Goal: Task Accomplishment & Management: Manage account settings

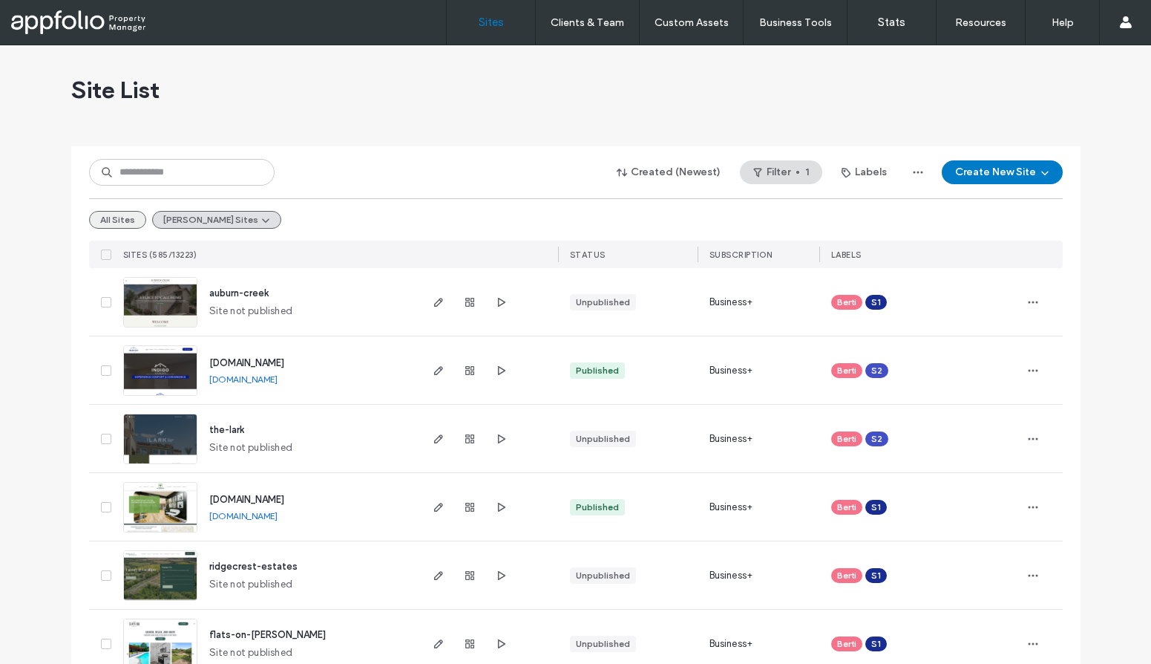
click at [120, 222] on button "All Sites" at bounding box center [117, 220] width 57 height 18
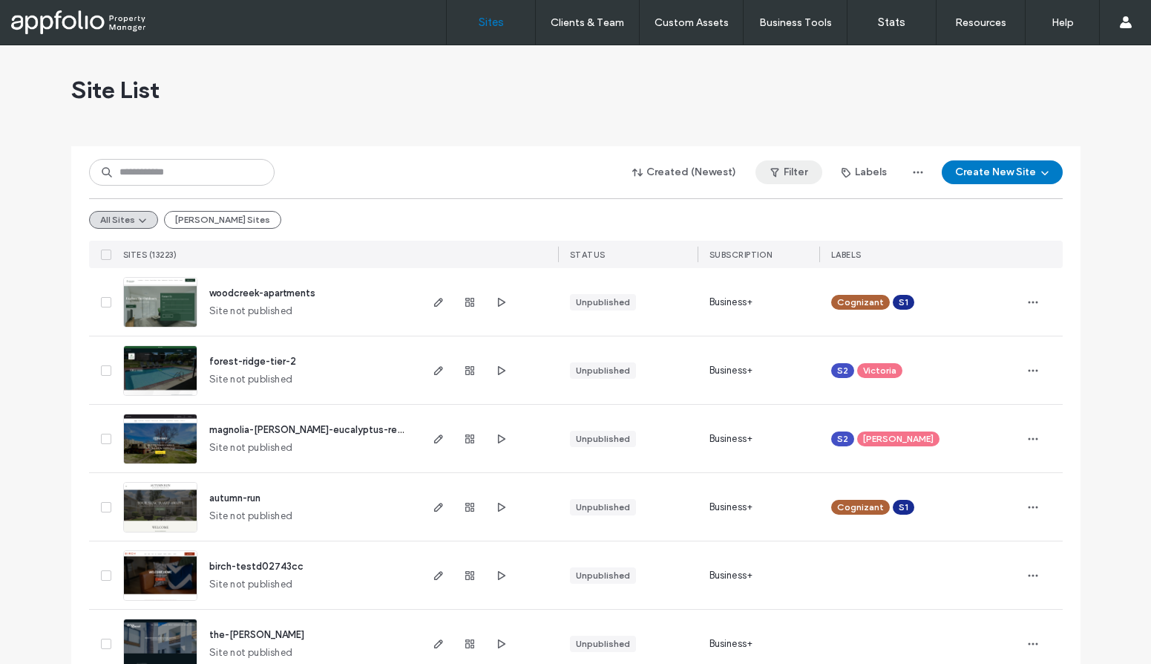
click at [765, 175] on button "Filter" at bounding box center [789, 172] width 67 height 24
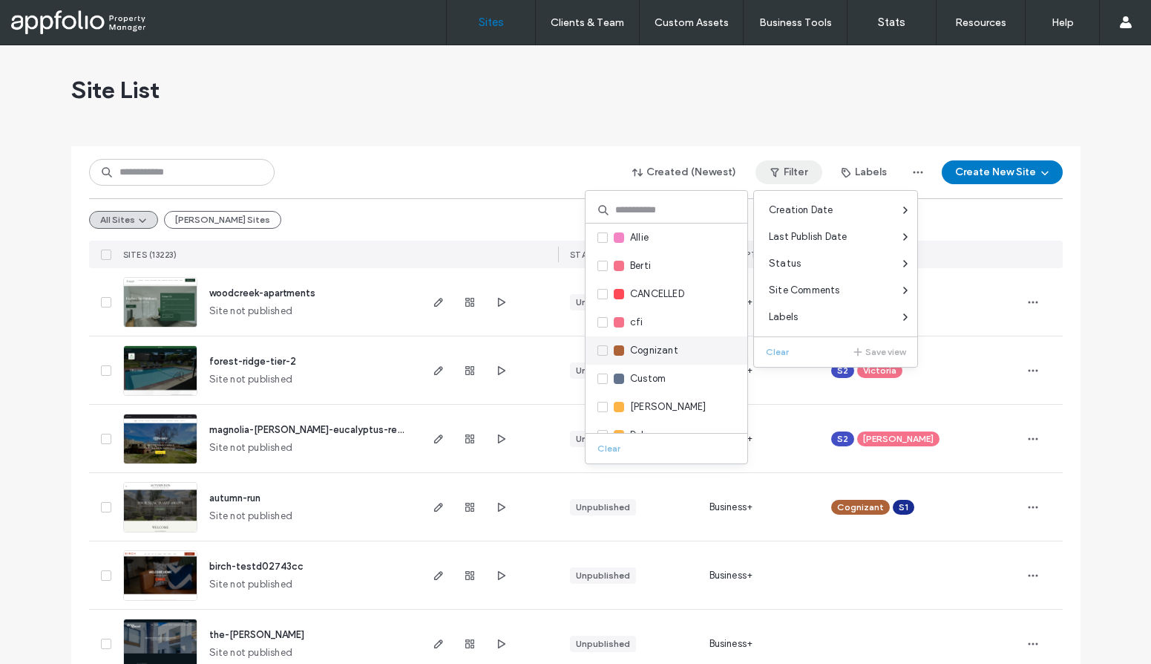
click at [647, 352] on span "Cognizant" at bounding box center [654, 350] width 48 height 15
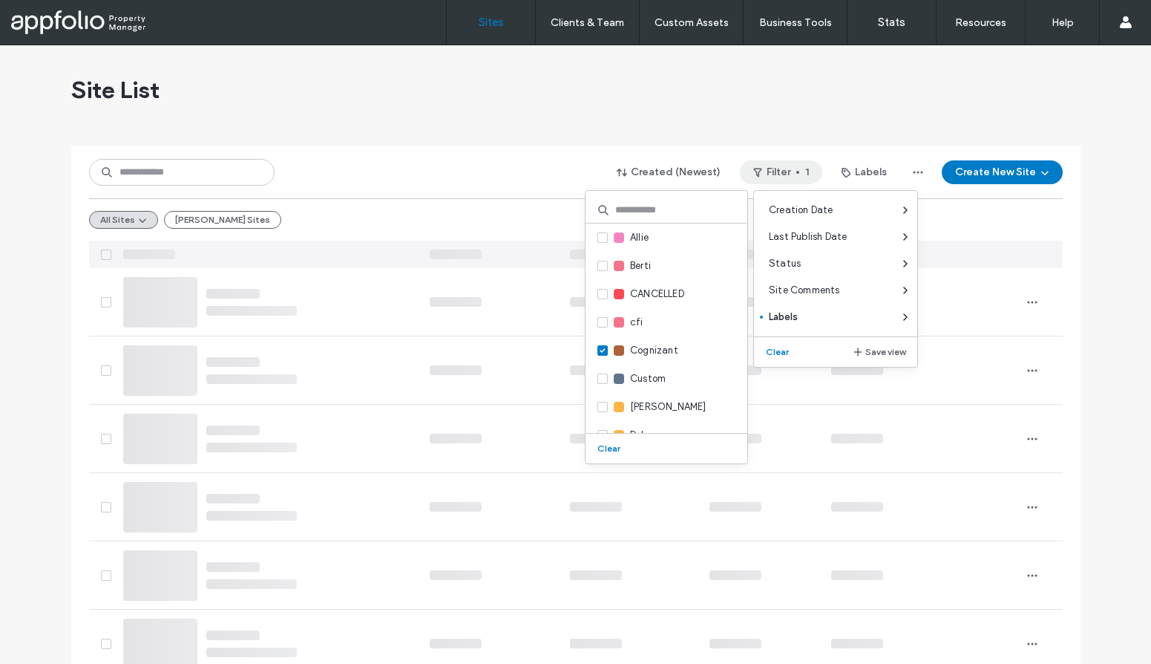
click at [516, 158] on div "Created (Newest) Filter 1 Labels Create New Site" at bounding box center [576, 172] width 974 height 28
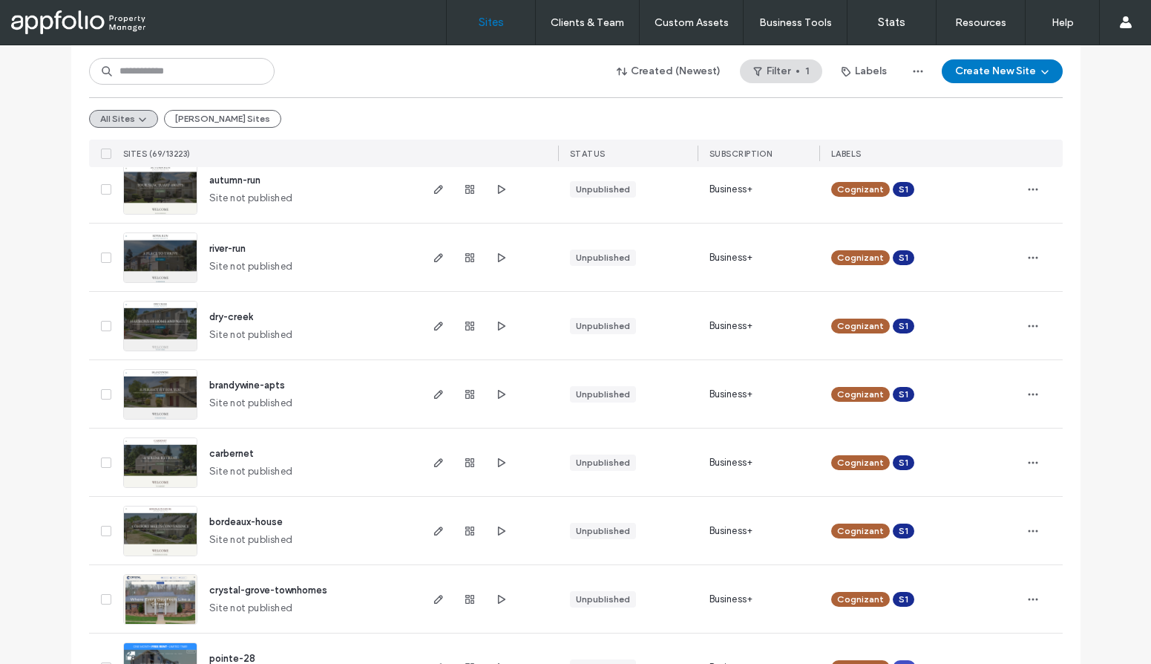
scroll to position [217, 0]
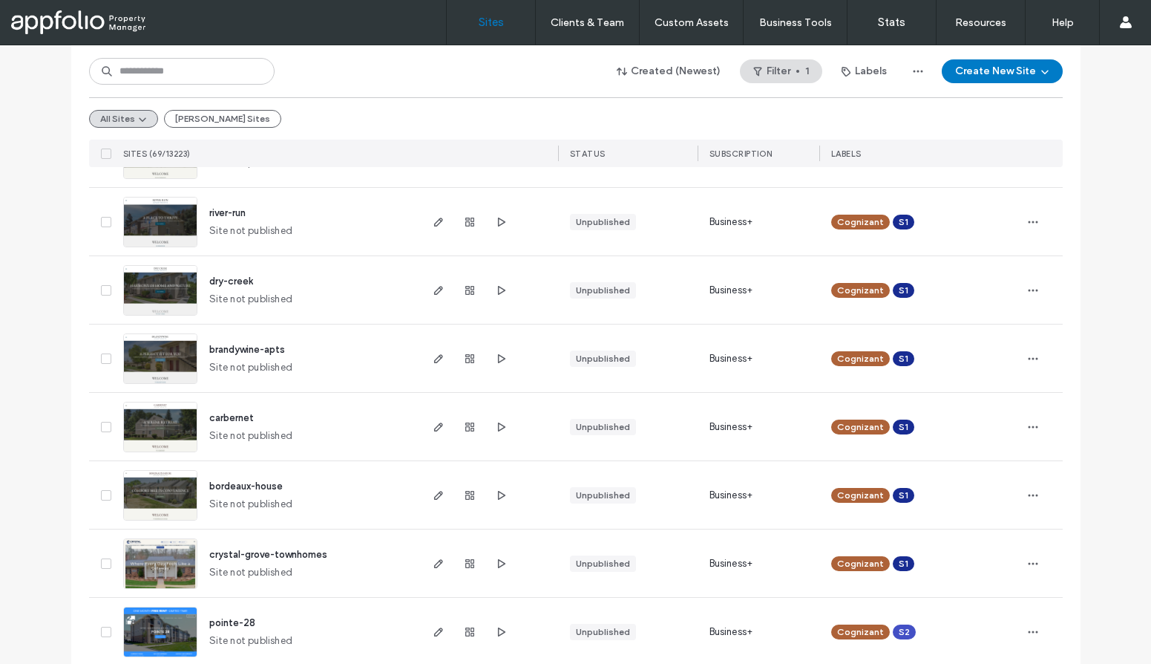
click at [278, 559] on span "crystal-grove-townhomes" at bounding box center [268, 554] width 118 height 11
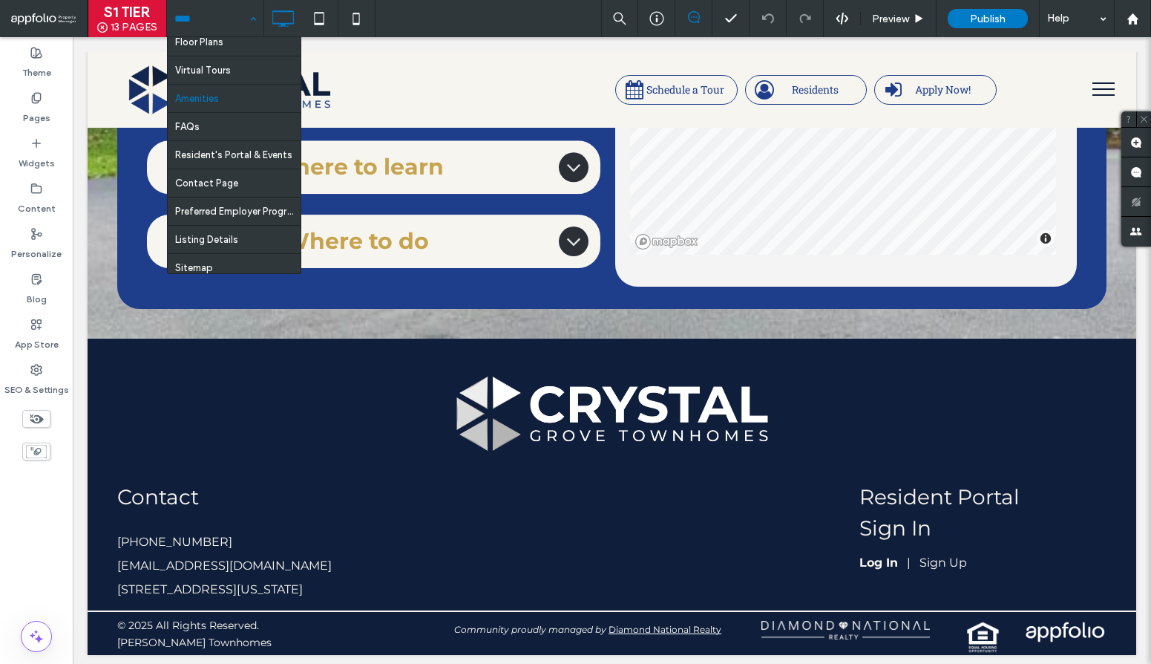
scroll to position [157, 0]
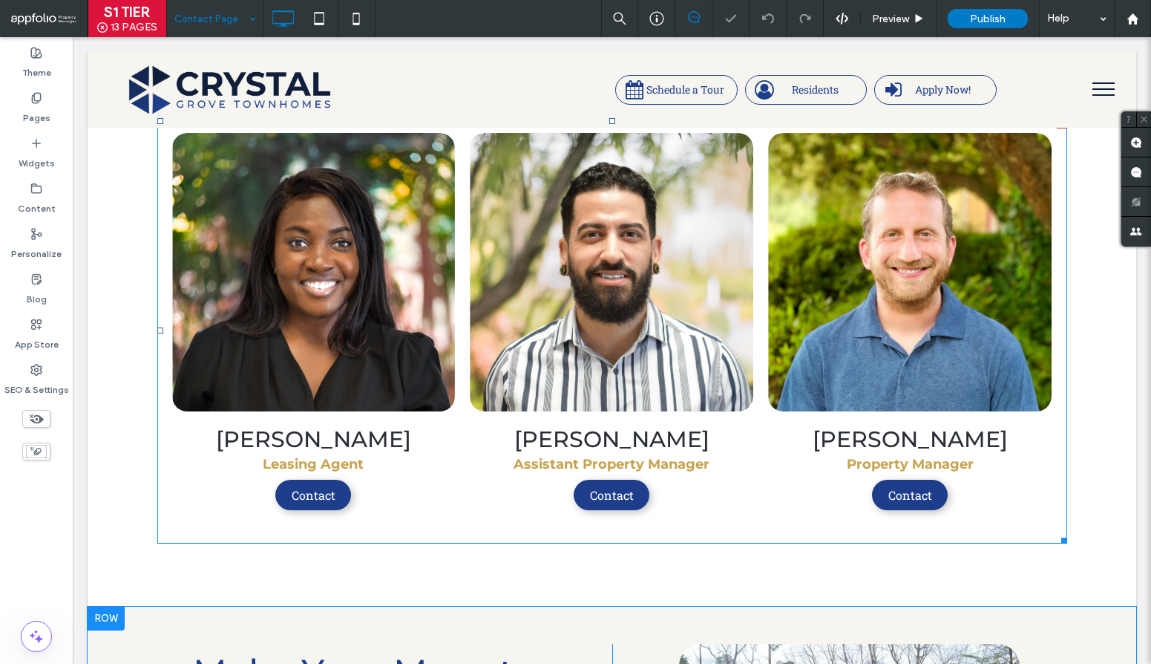
scroll to position [1261, 0]
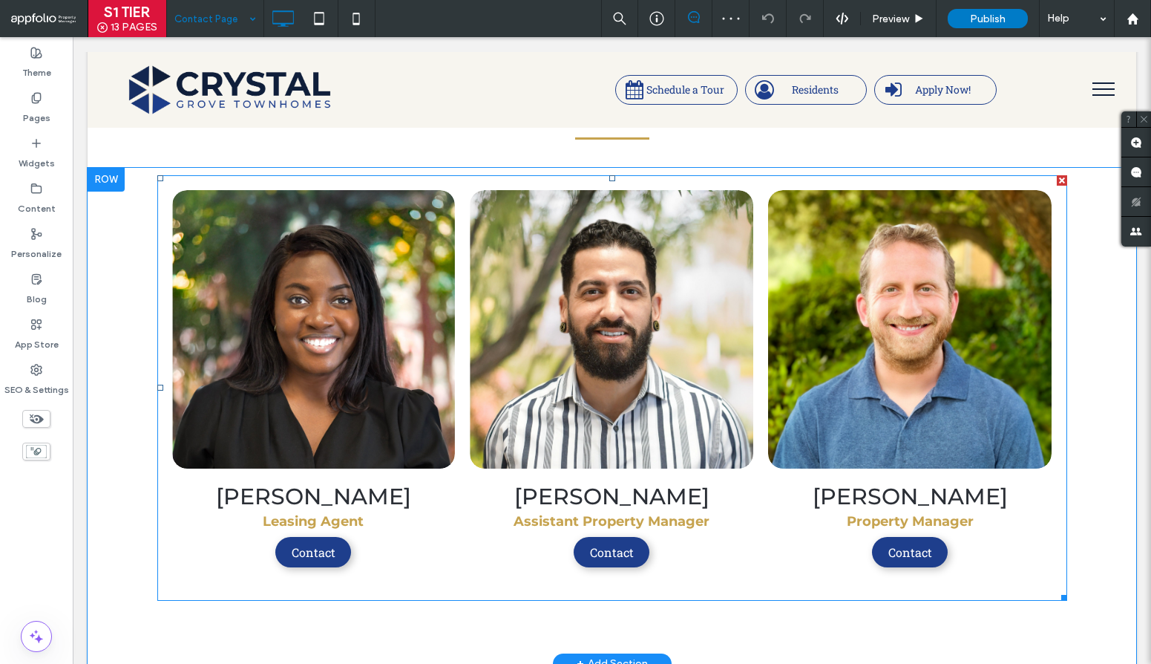
click at [827, 365] on link at bounding box center [910, 329] width 301 height 295
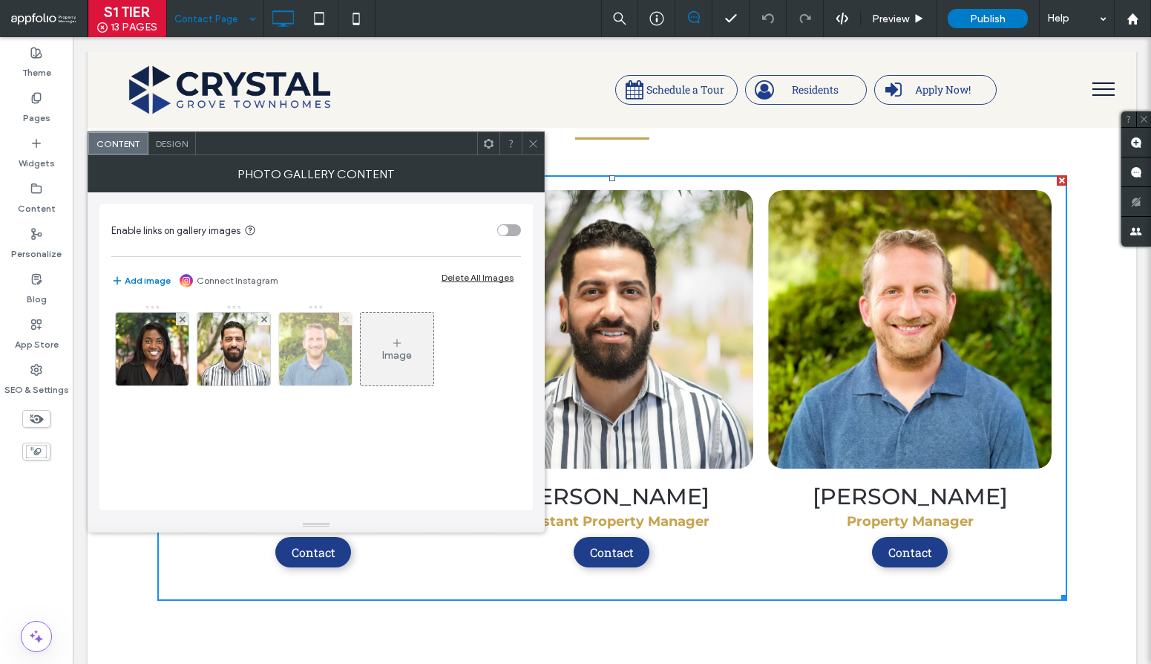
click at [347, 322] on span at bounding box center [346, 318] width 6 height 13
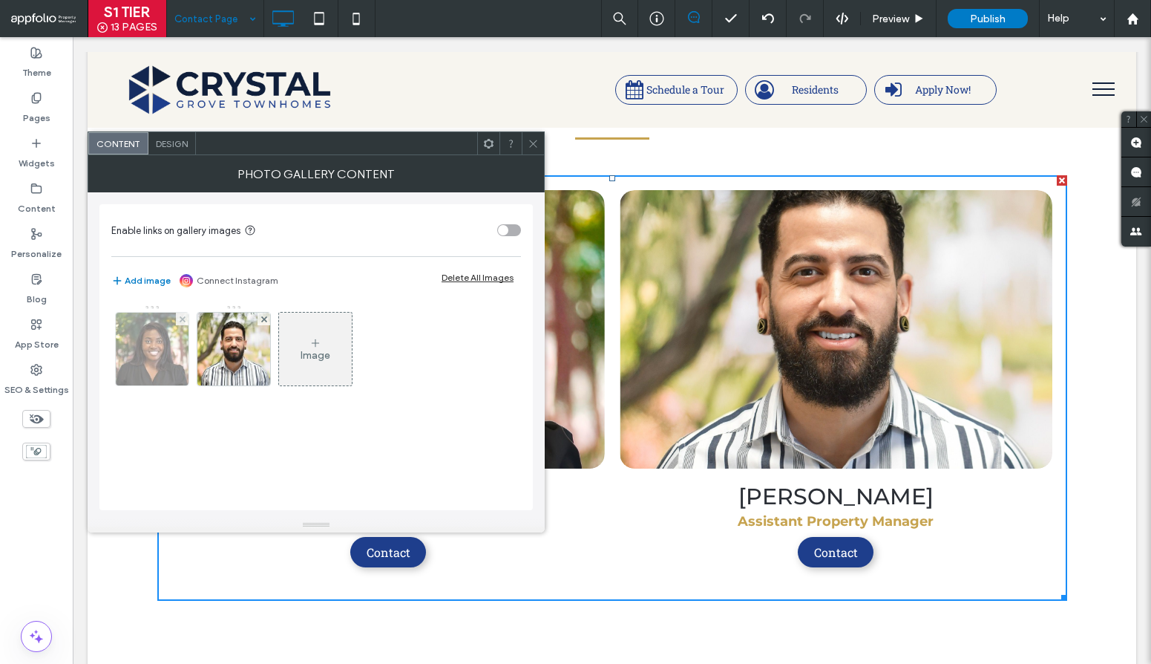
click at [165, 353] on img at bounding box center [152, 348] width 73 height 73
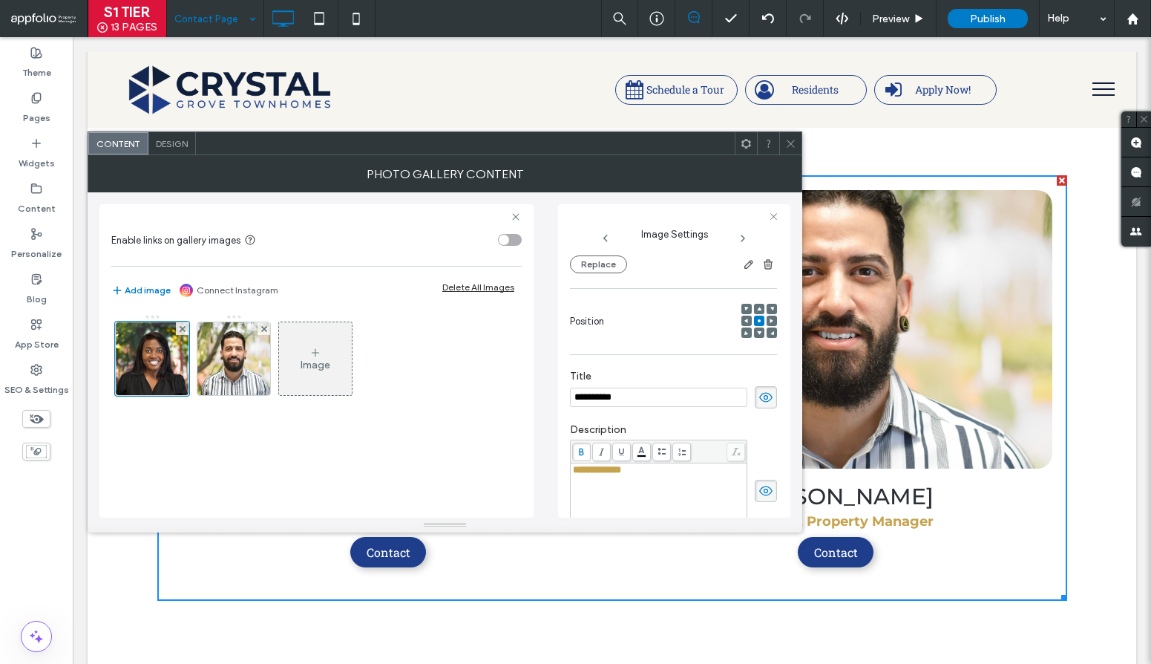
scroll to position [0, 0]
click at [594, 387] on input "**********" at bounding box center [658, 396] width 177 height 19
paste input "*******"
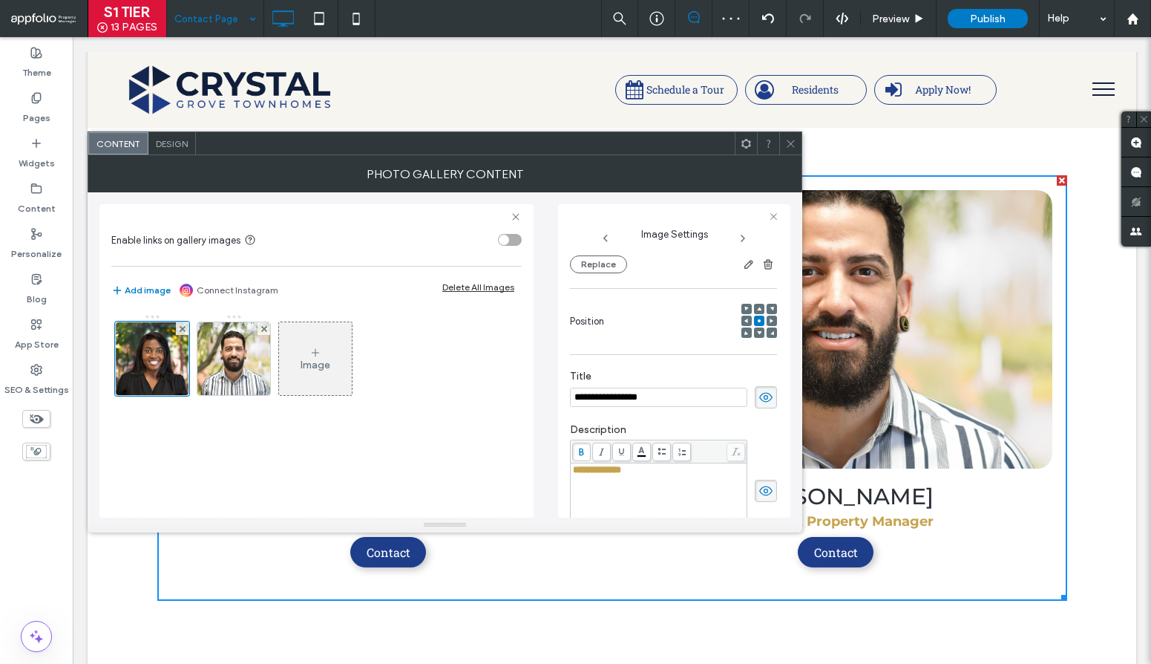
type input "**********"
click at [610, 468] on div "**********" at bounding box center [659, 502] width 172 height 74
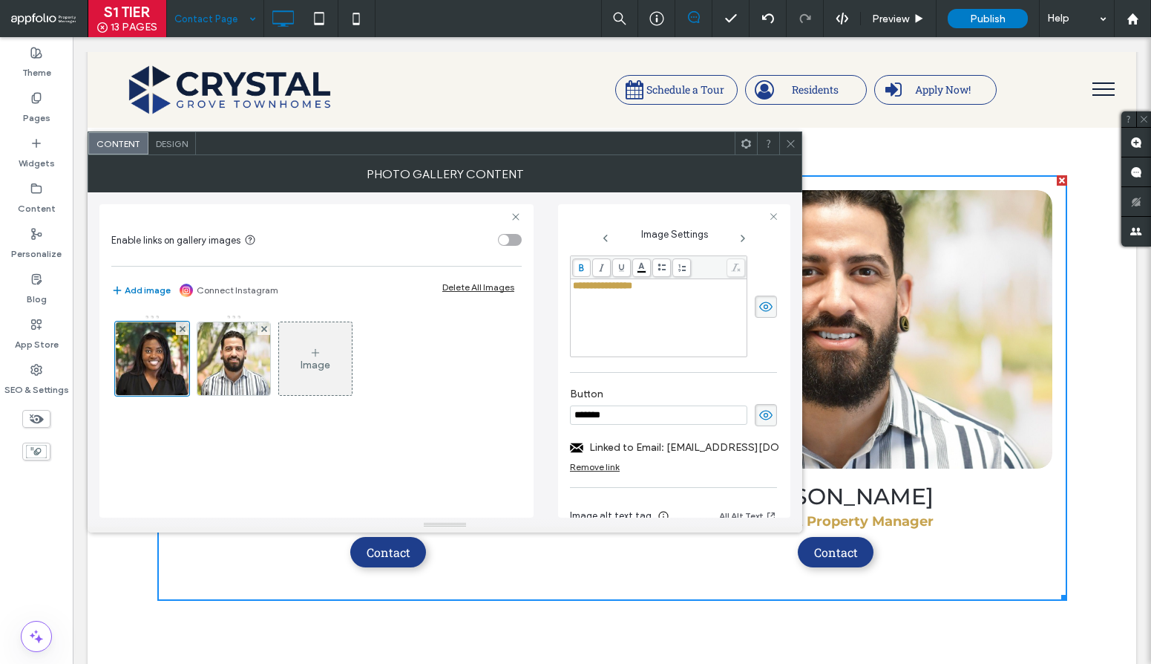
scroll to position [357, 0]
click at [679, 439] on label "Linked to Email: [EMAIL_ADDRESS][DOMAIN_NAME]" at bounding box center [692, 446] width 207 height 27
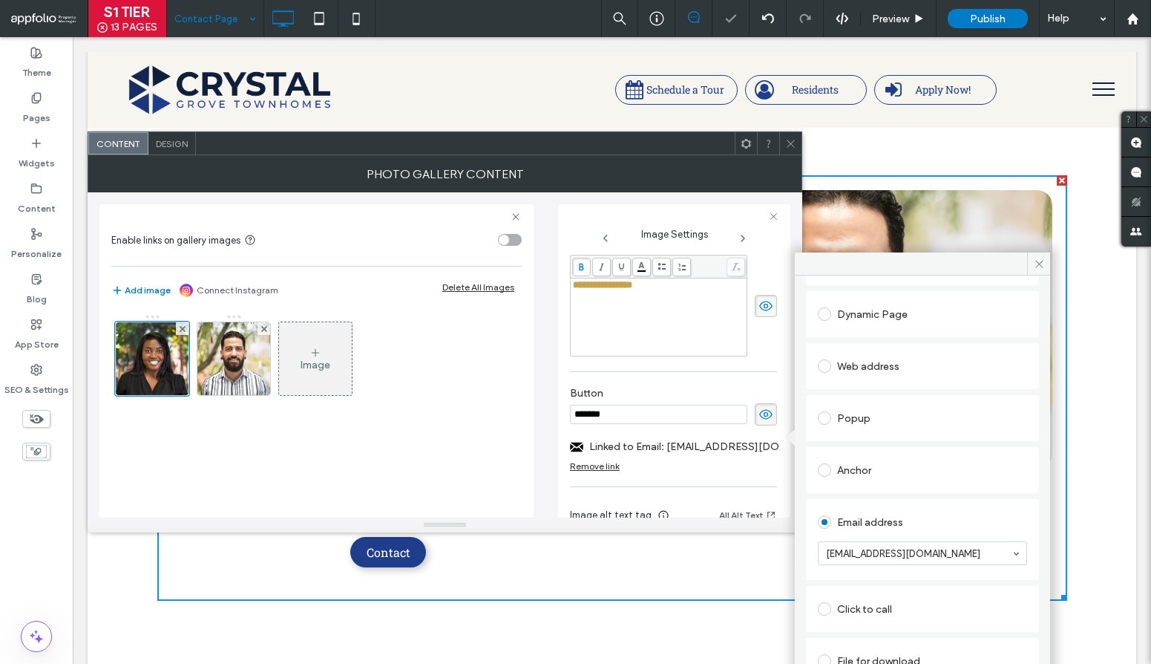
scroll to position [137, 0]
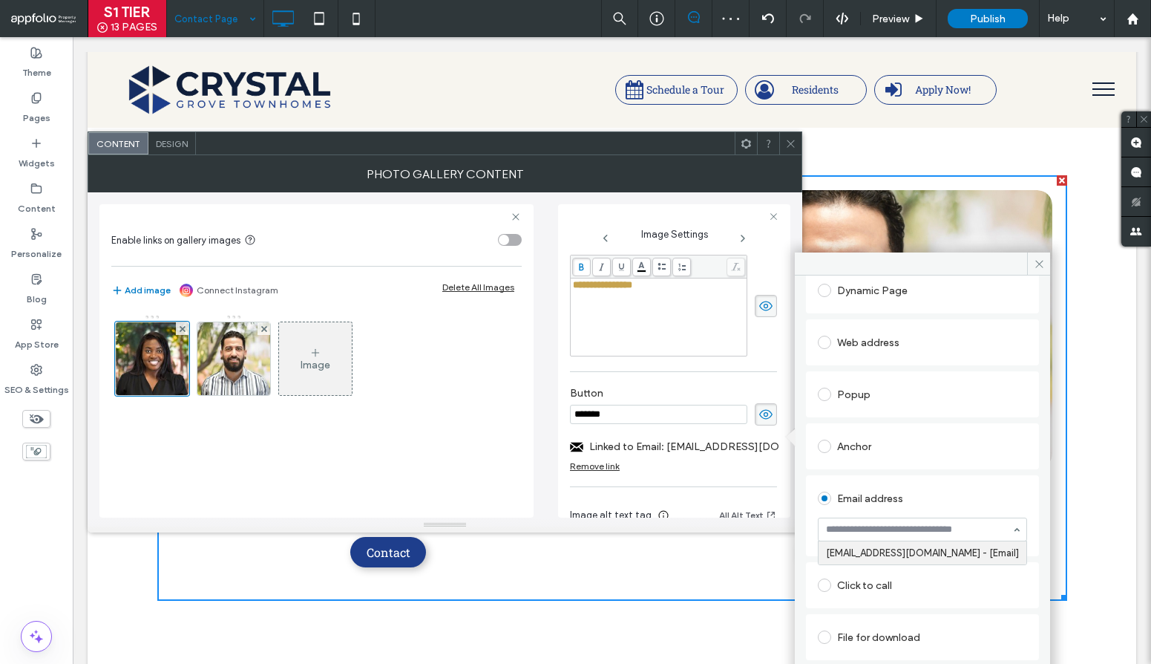
paste input "**********"
type input "**********"
click at [1043, 259] on icon at bounding box center [1039, 263] width 11 height 11
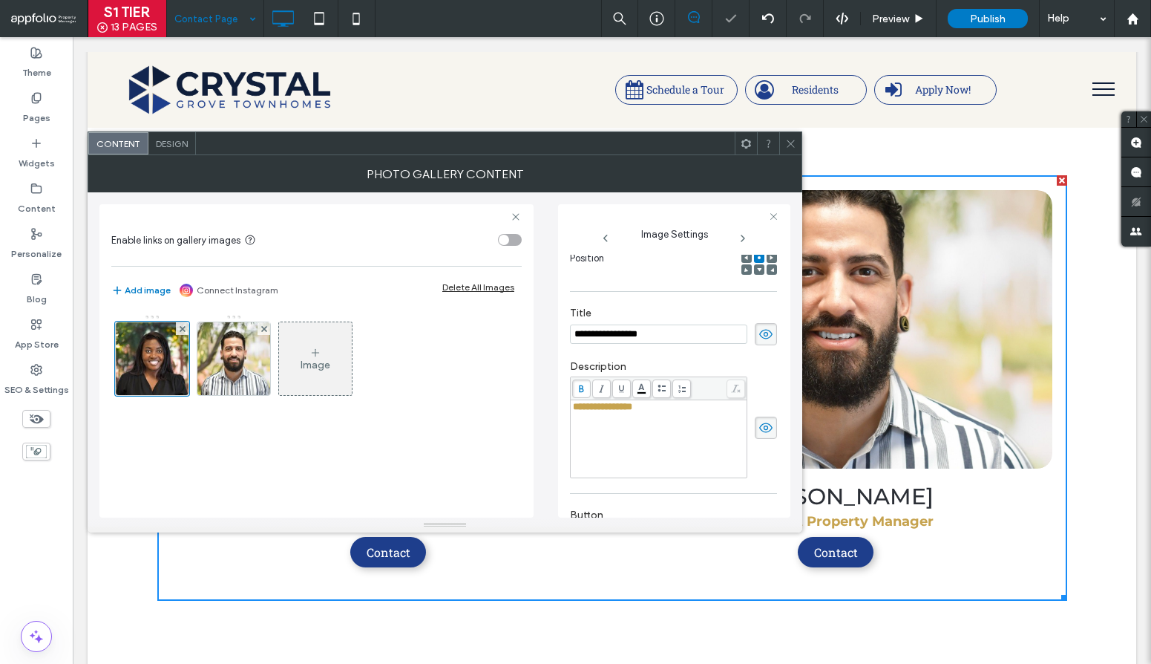
scroll to position [143, 0]
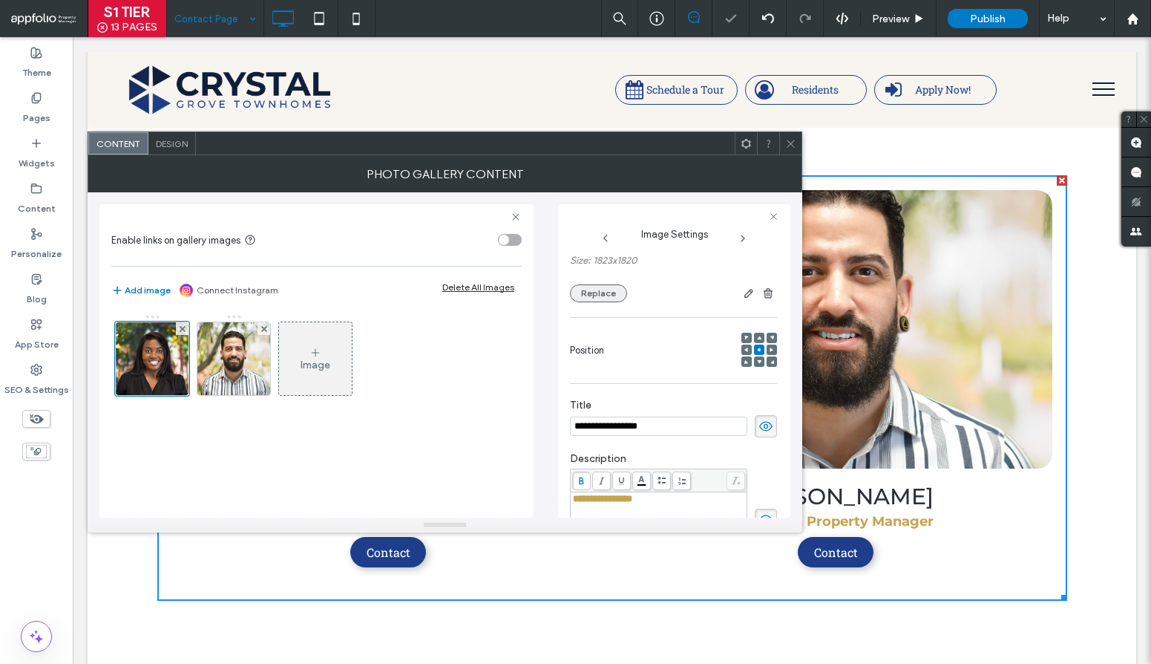
click at [603, 284] on button "Replace" at bounding box center [598, 293] width 57 height 18
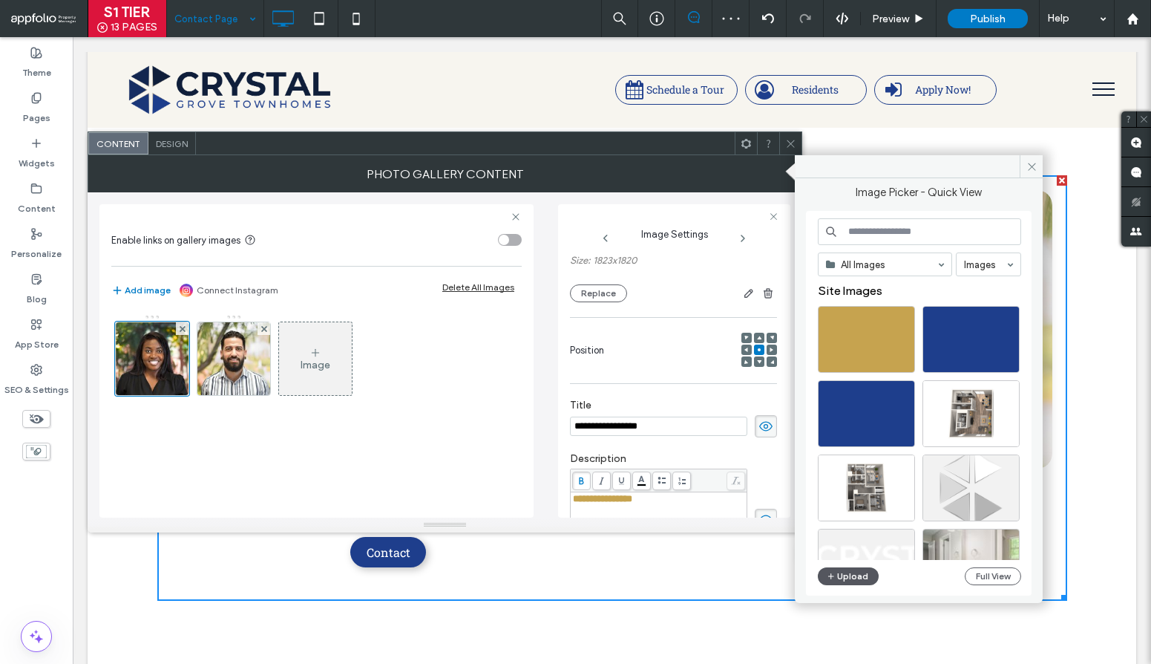
click at [842, 575] on button "Upload" at bounding box center [848, 576] width 61 height 18
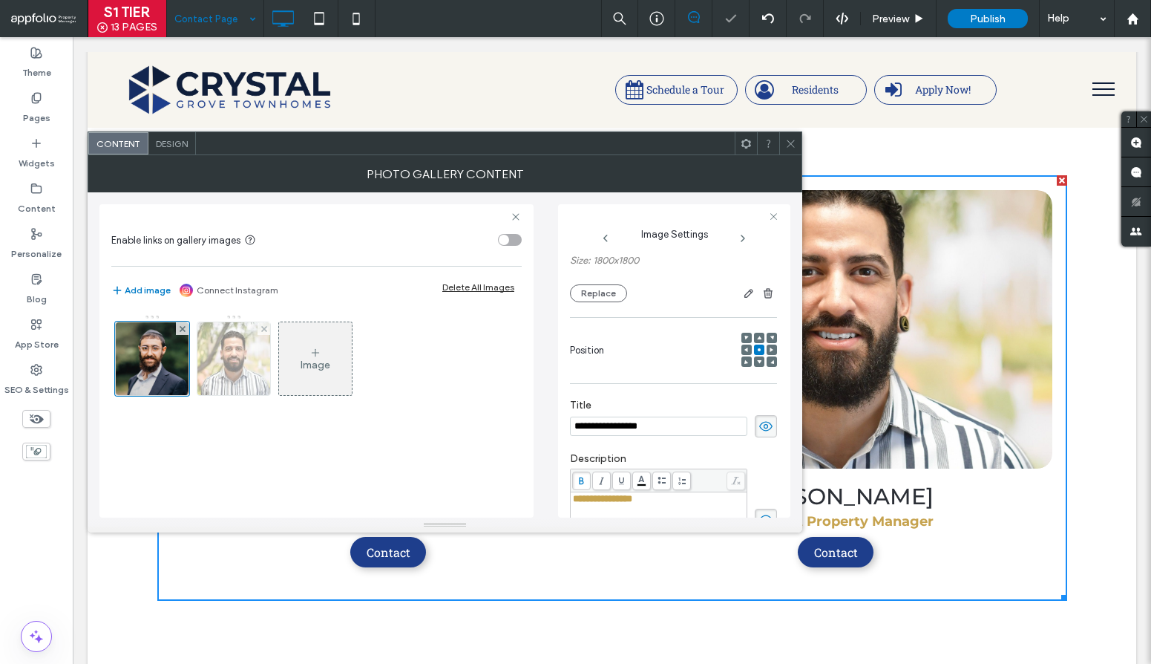
click at [238, 378] on img at bounding box center [233, 358] width 73 height 73
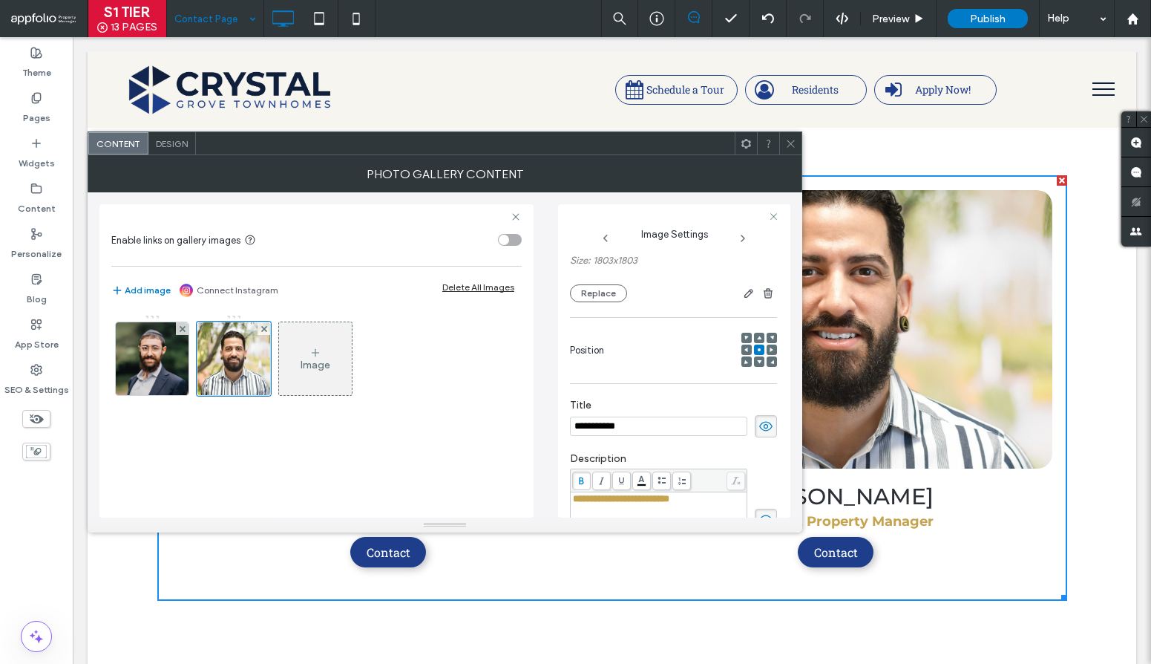
click at [645, 416] on input "**********" at bounding box center [658, 425] width 177 height 19
paste input "**"
type input "**********"
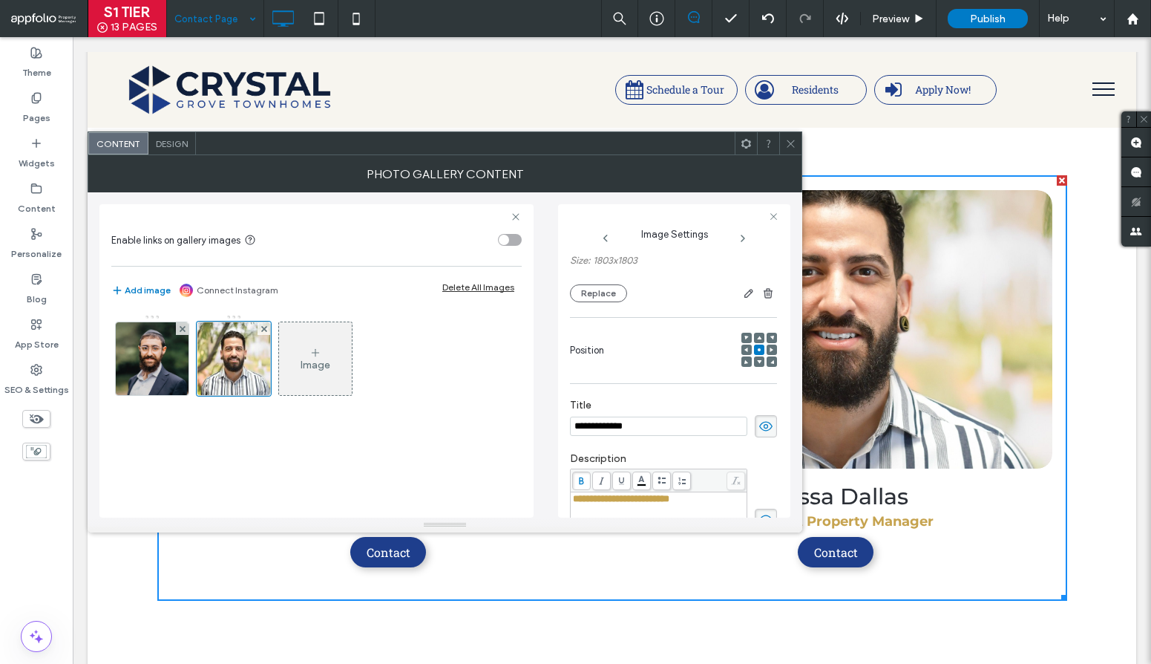
click at [647, 494] on span "**********" at bounding box center [621, 499] width 96 height 10
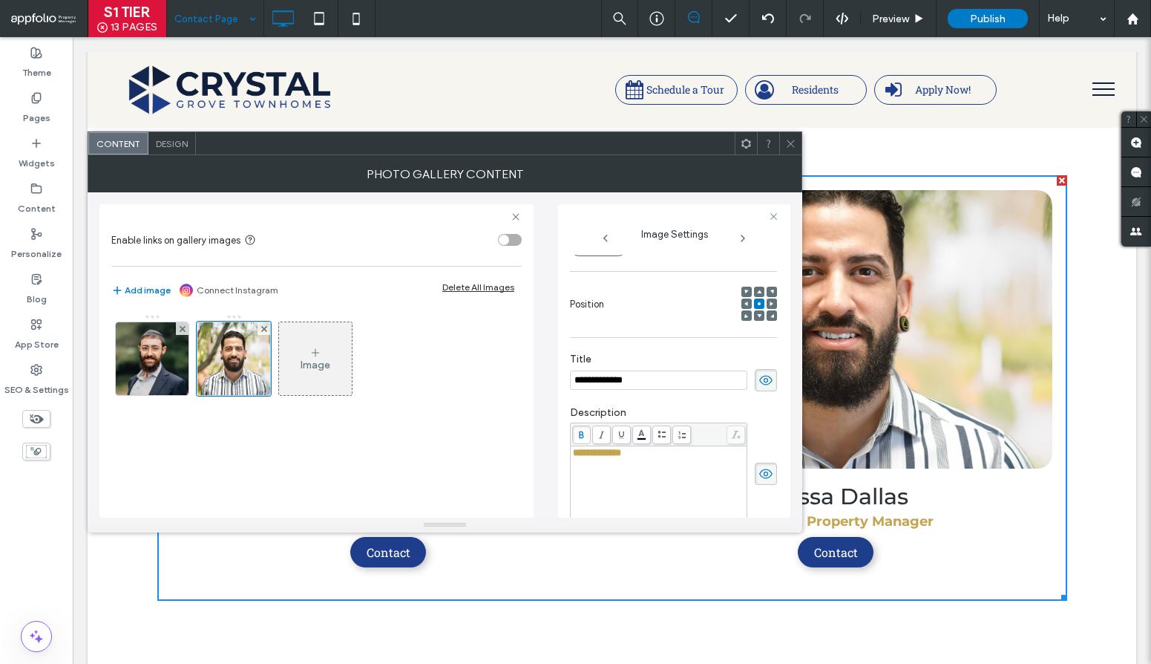
scroll to position [457, 0]
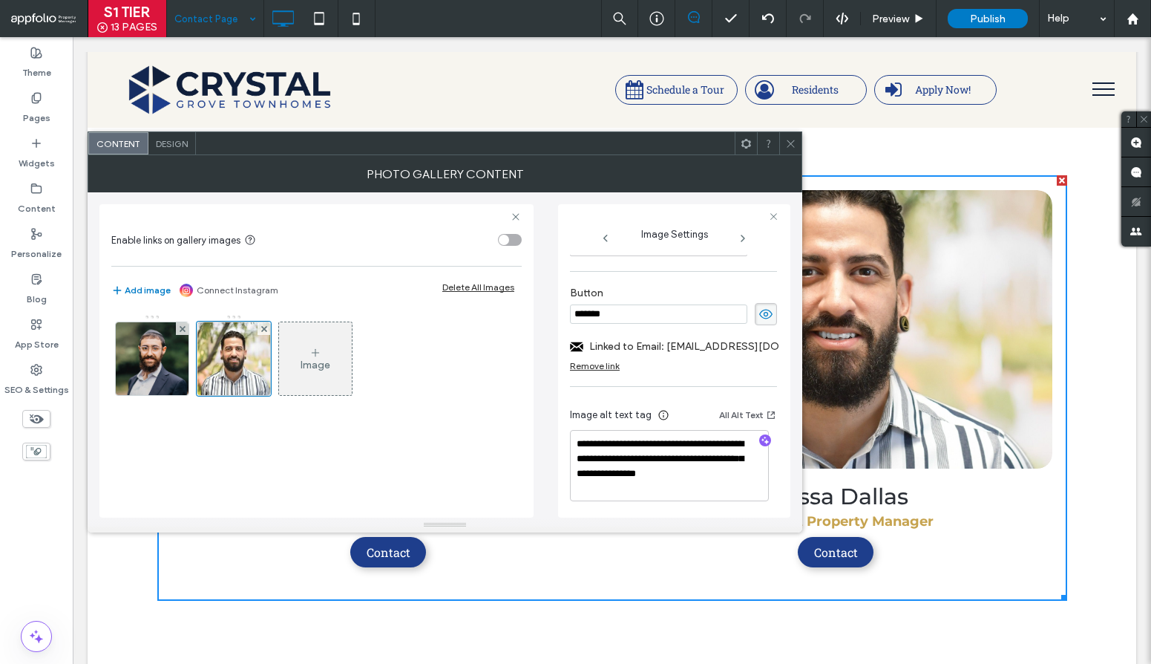
click at [696, 333] on label "Linked to Email: [EMAIL_ADDRESS][DOMAIN_NAME]" at bounding box center [692, 346] width 207 height 27
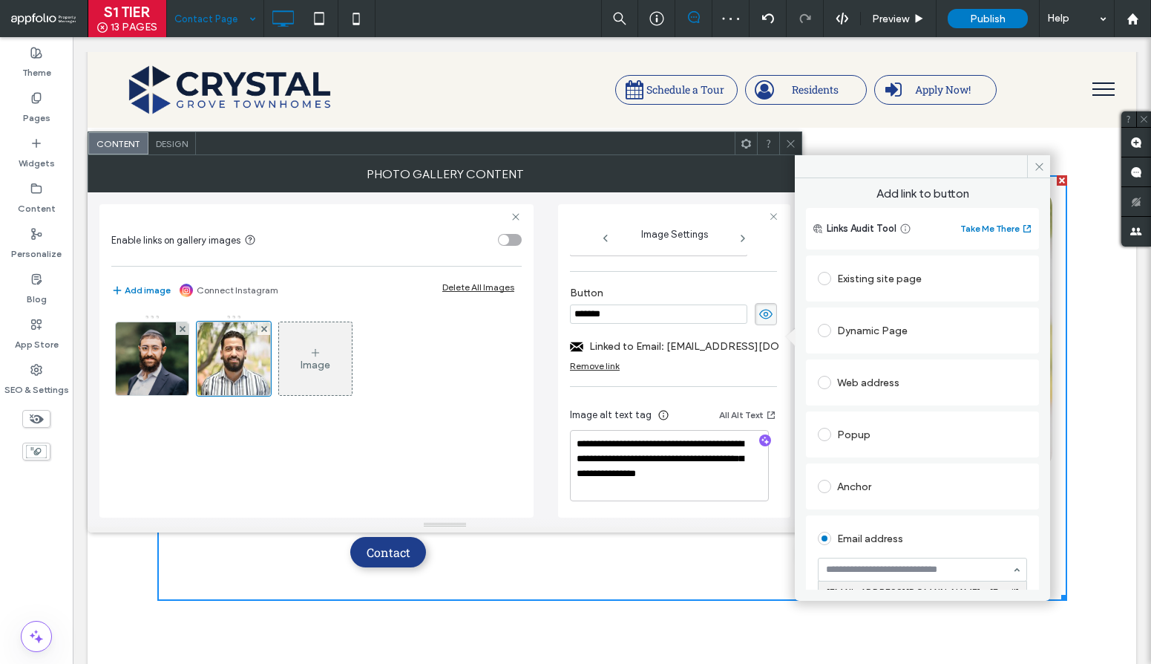
paste input "**********"
type input "**********"
click at [762, 436] on use "button" at bounding box center [766, 440] width 8 height 8
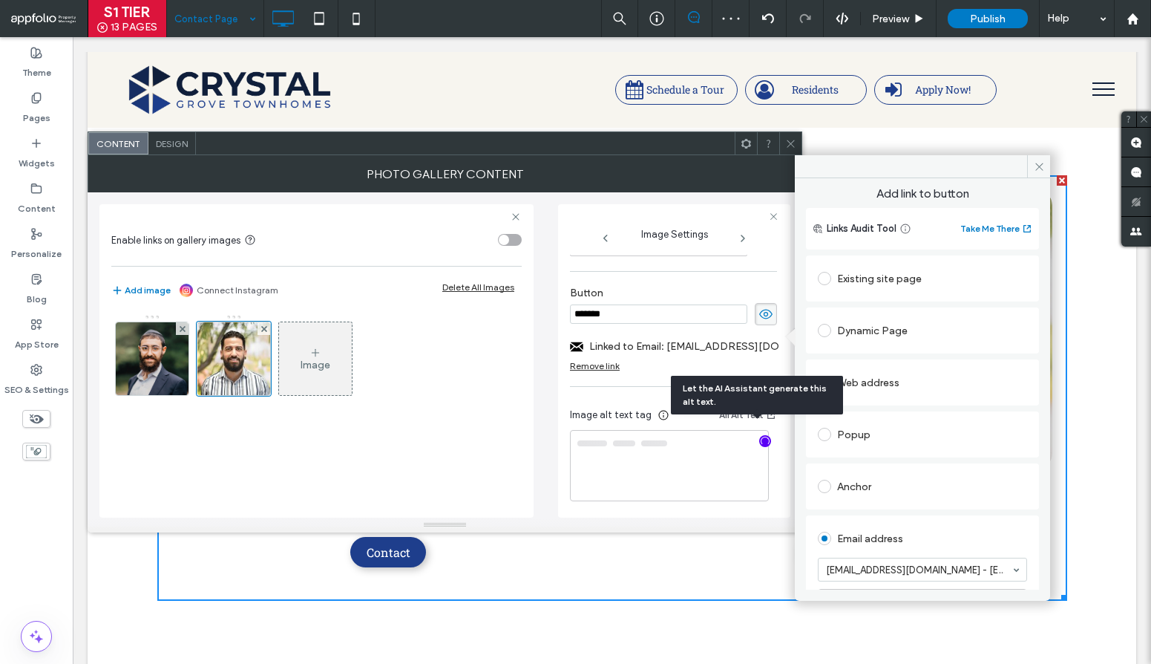
click at [759, 434] on div at bounding box center [765, 441] width 12 height 14
type textarea "**********"
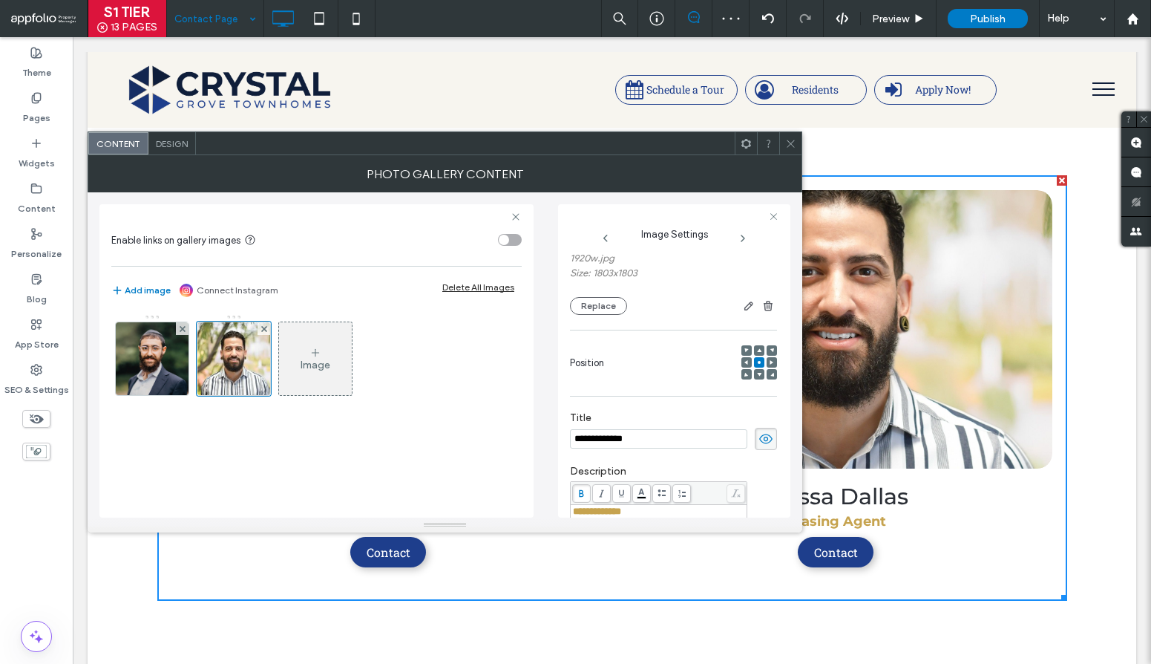
scroll to position [0, 0]
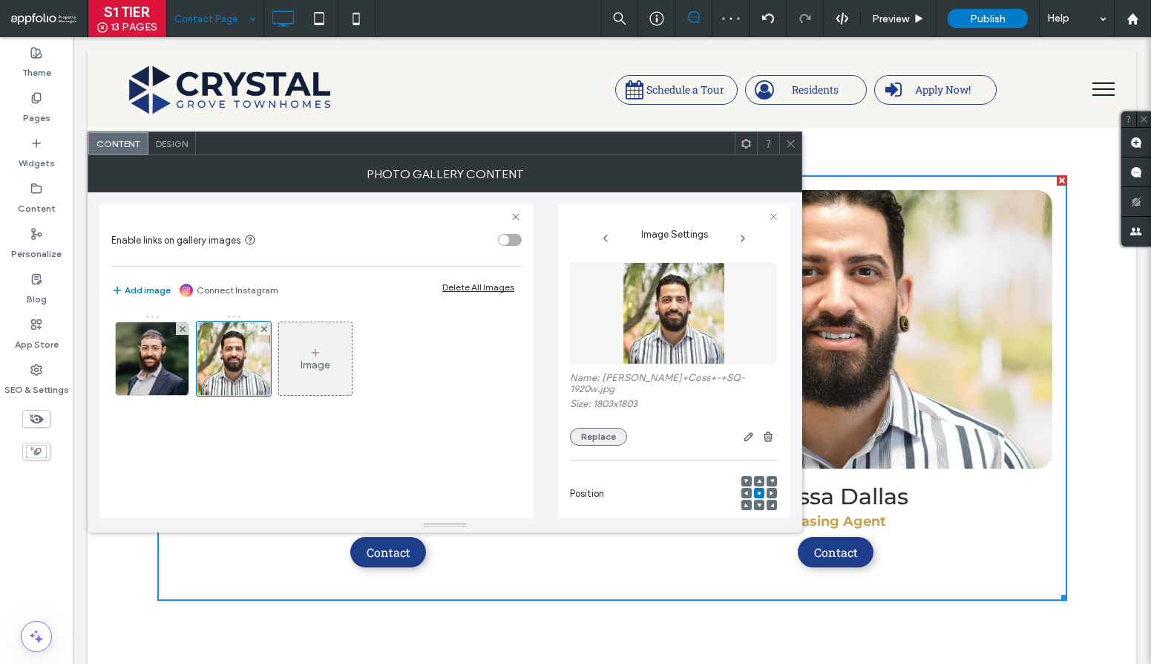
click at [607, 428] on button "Replace" at bounding box center [598, 437] width 57 height 18
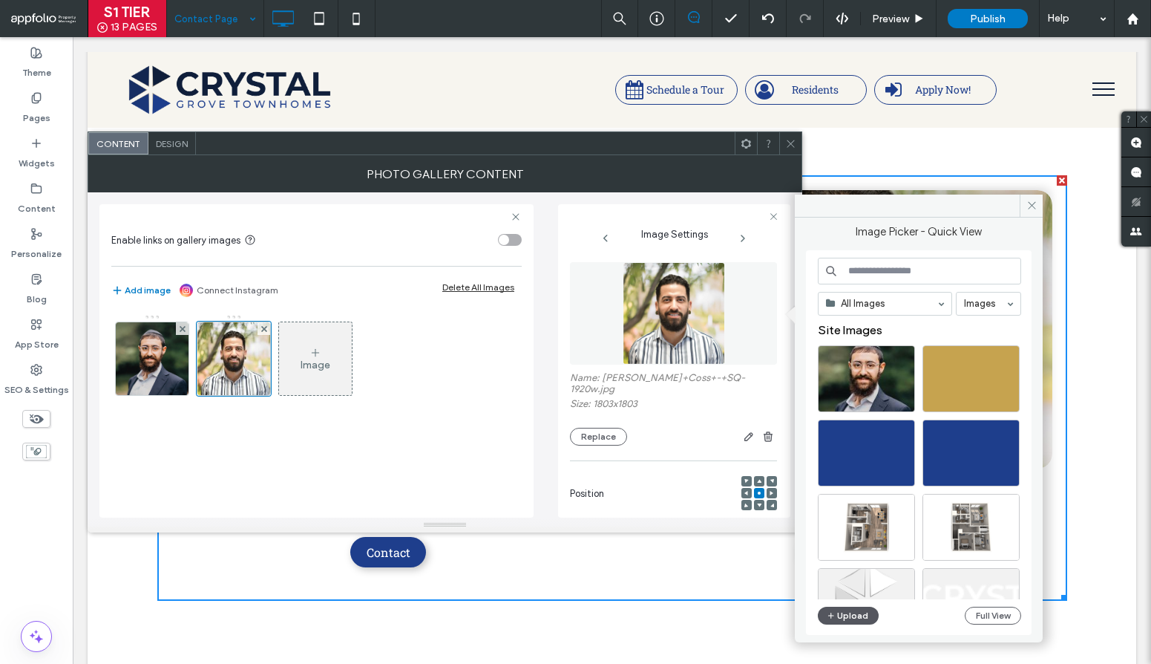
click at [841, 616] on button "Upload" at bounding box center [848, 615] width 61 height 18
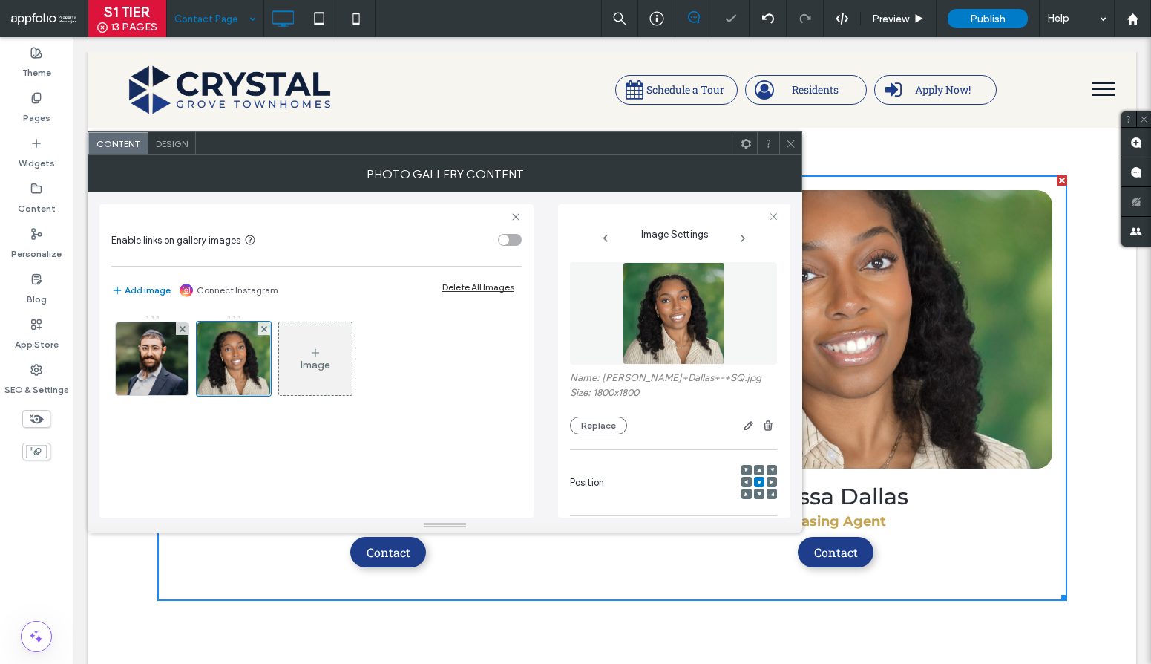
click at [785, 145] on icon at bounding box center [790, 143] width 11 height 11
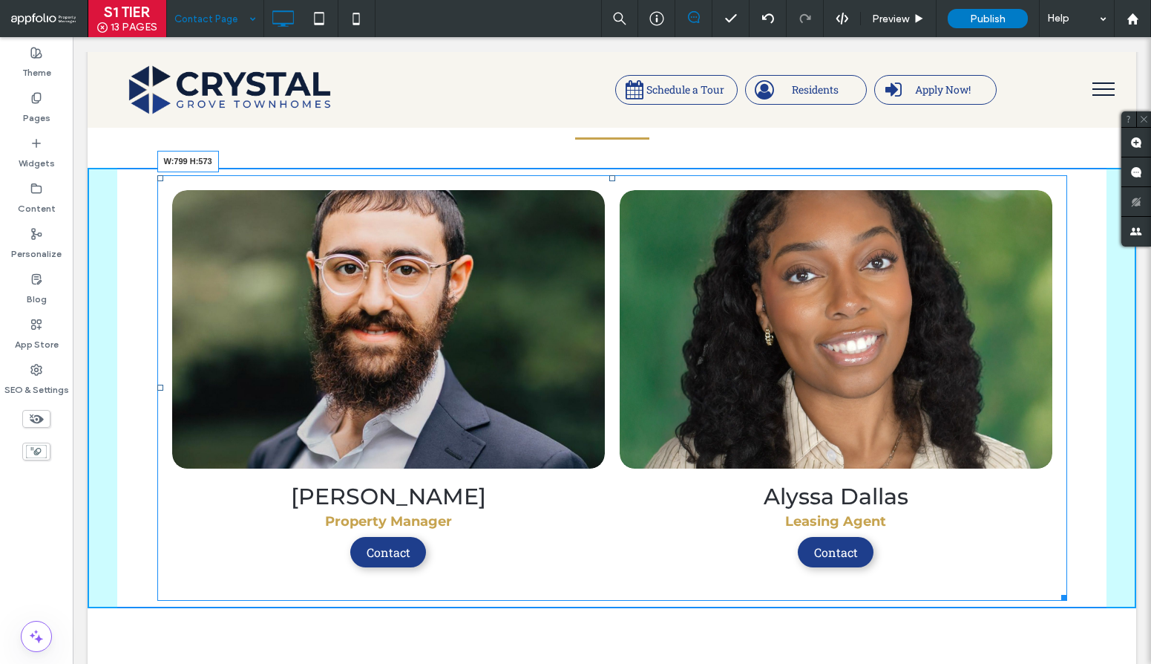
drag, startPoint x: 1051, startPoint y: 624, endPoint x: 898, endPoint y: 616, distance: 153.1
click at [1056, 600] on div at bounding box center [1061, 594] width 11 height 11
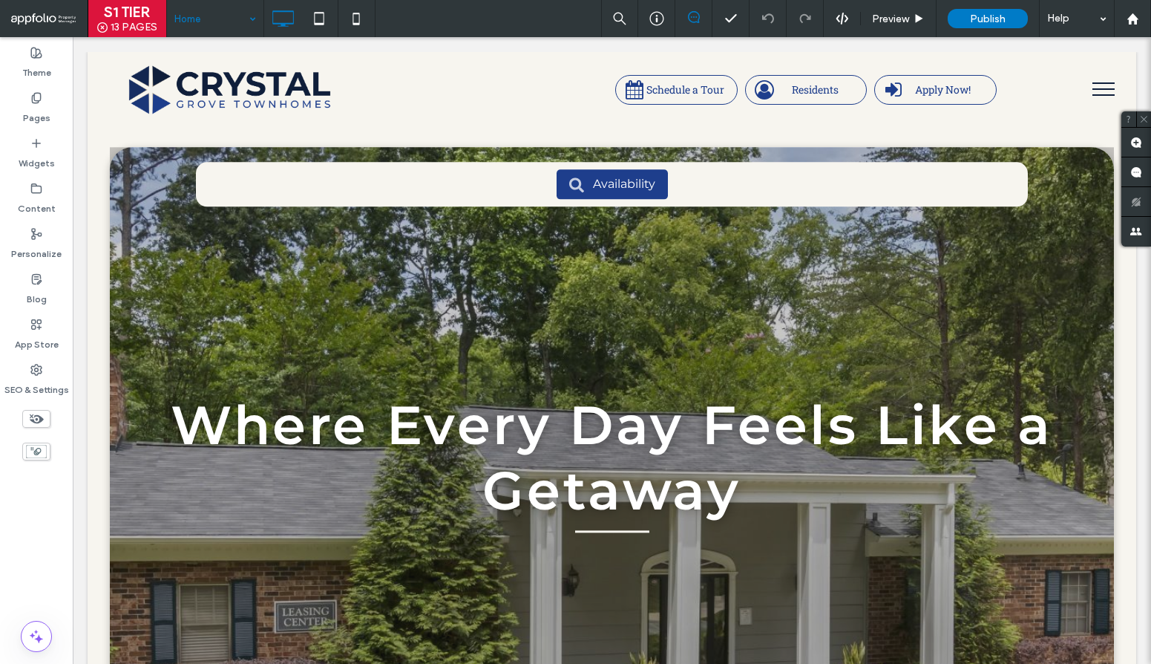
click at [1084, 91] on button "menu" at bounding box center [1103, 89] width 39 height 39
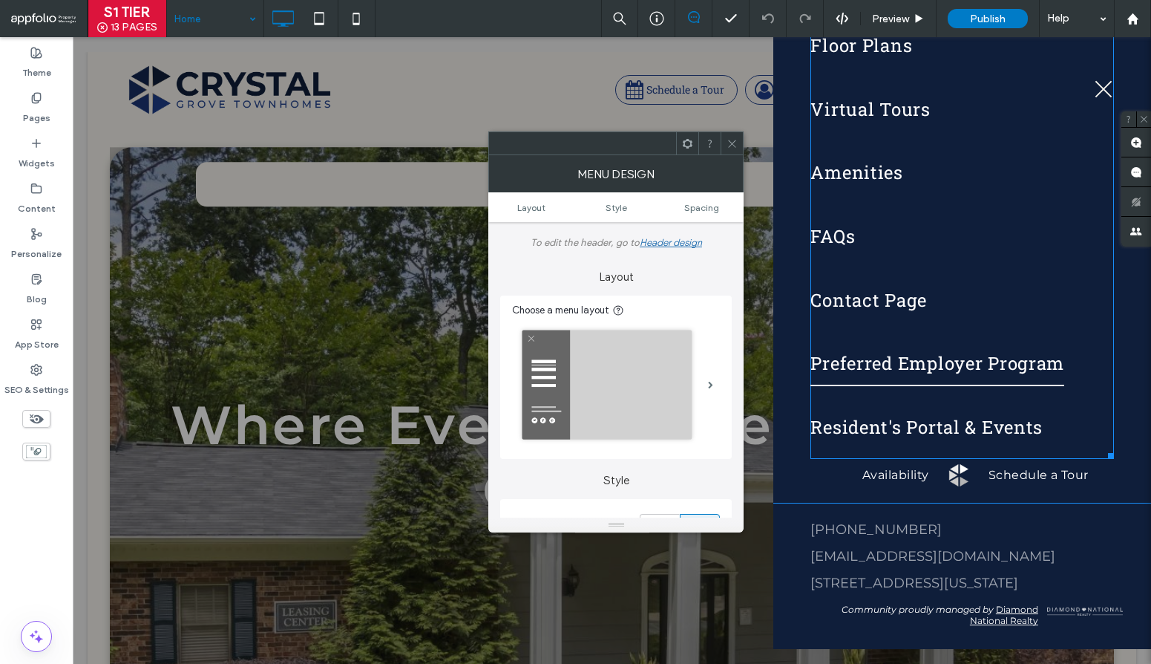
scroll to position [347, 0]
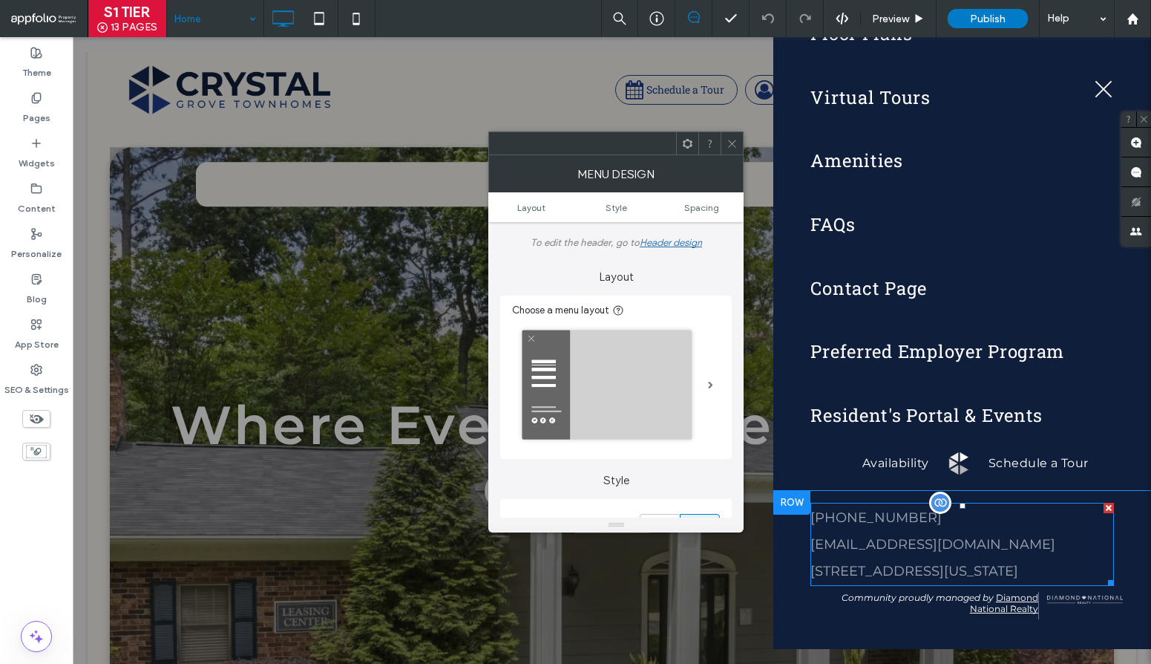
click at [975, 531] on p "[EMAIL_ADDRESS][DOMAIN_NAME]" at bounding box center [963, 544] width 304 height 27
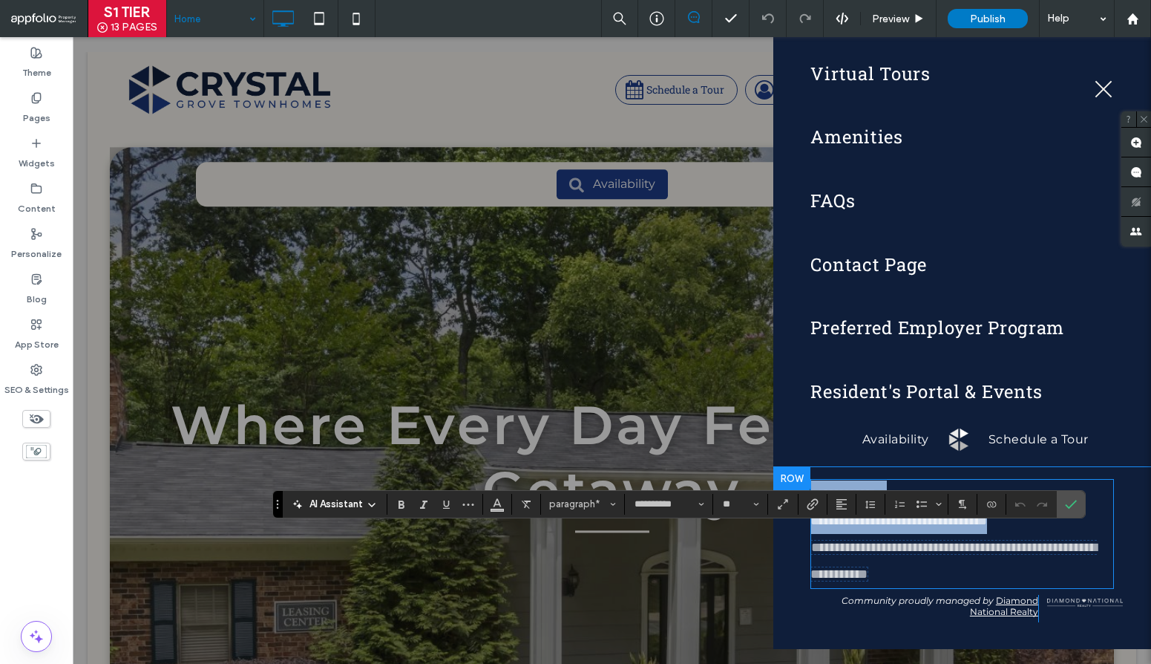
click at [969, 534] on p "**********" at bounding box center [963, 560] width 304 height 53
click at [987, 525] on span "**********" at bounding box center [899, 520] width 177 height 13
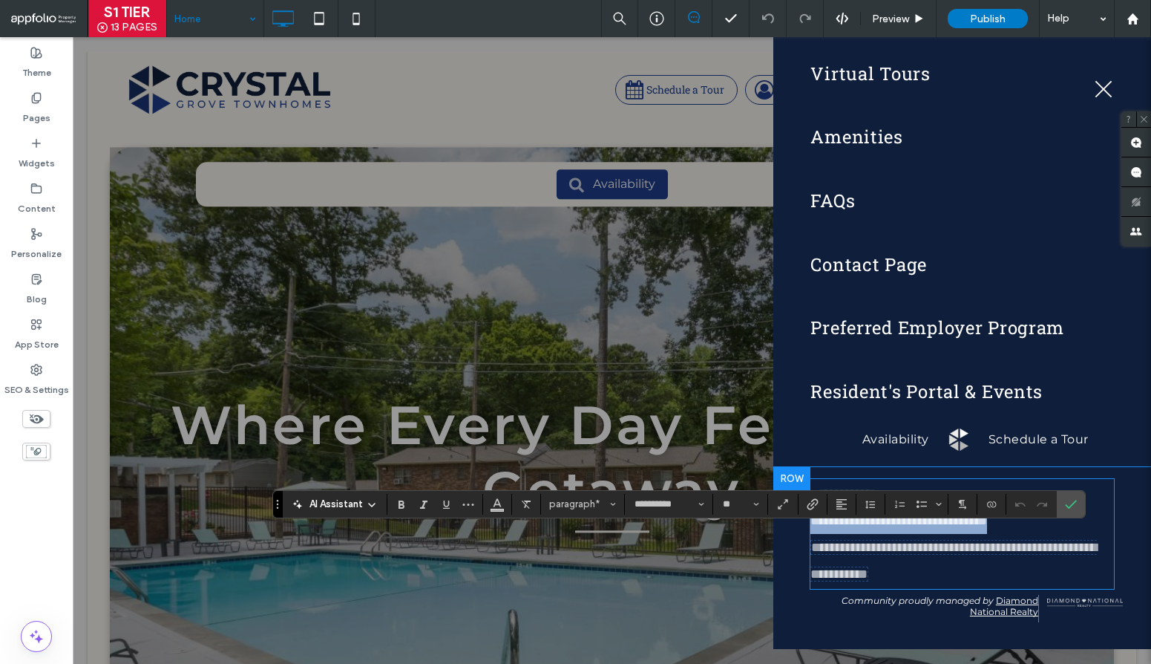
drag, startPoint x: 1089, startPoint y: 516, endPoint x: 806, endPoint y: 525, distance: 282.9
click at [806, 525] on div "**********" at bounding box center [962, 559] width 378 height 185
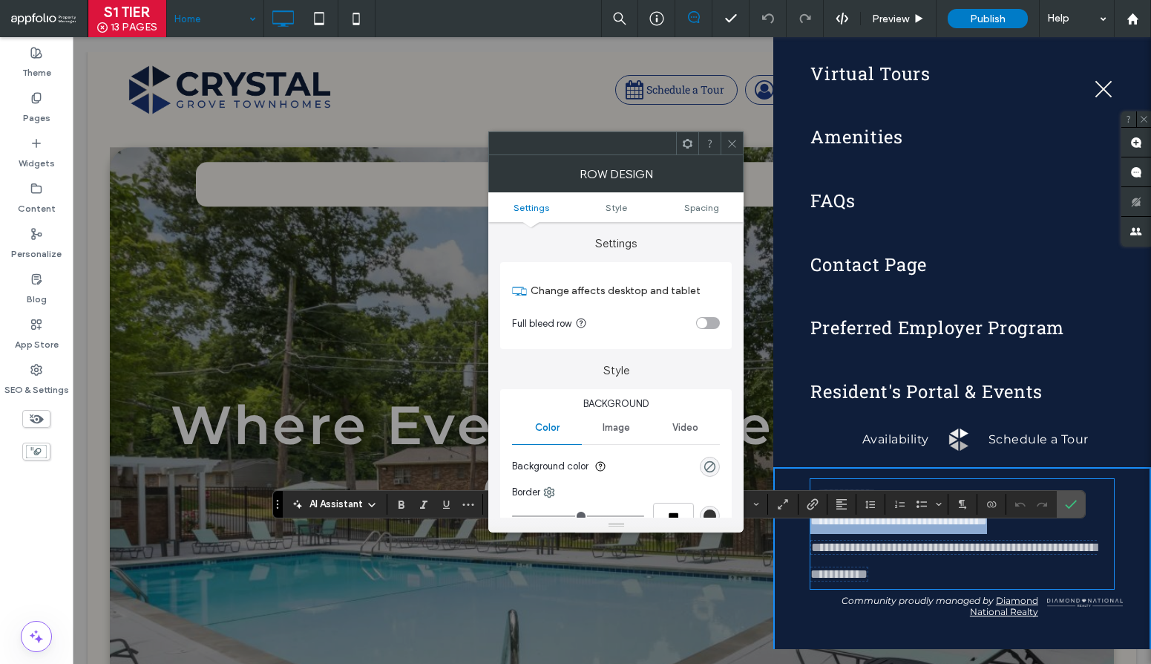
type input "**"
click at [1073, 511] on span "Confirm" at bounding box center [1071, 503] width 12 height 25
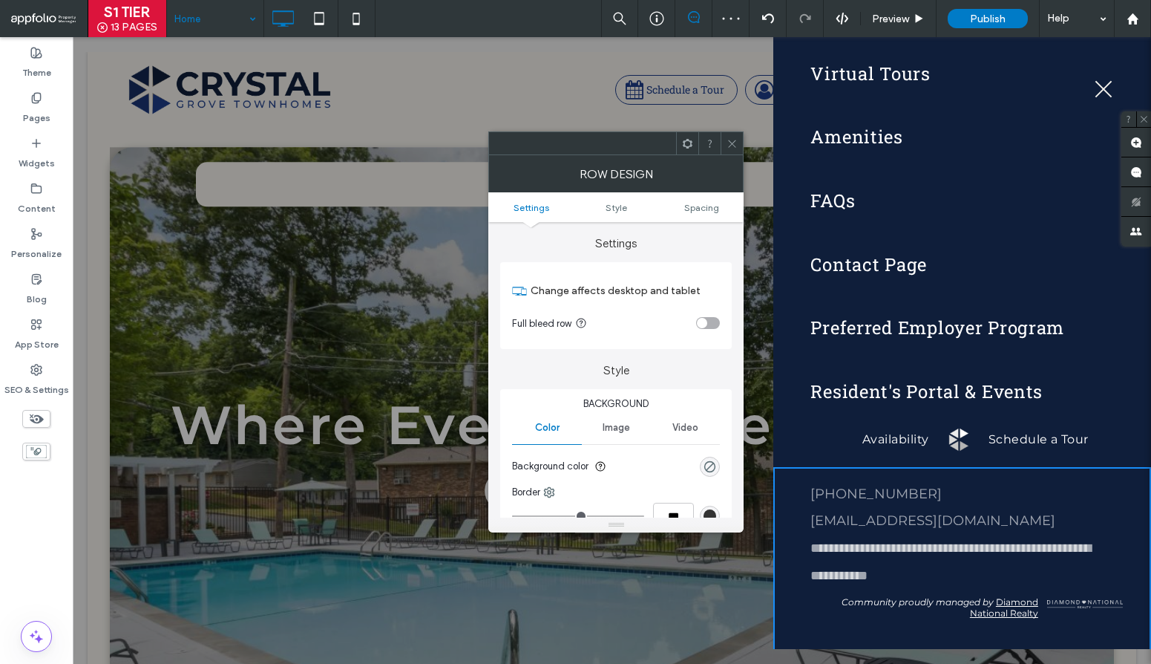
click at [1104, 82] on button "menu" at bounding box center [1103, 89] width 39 height 39
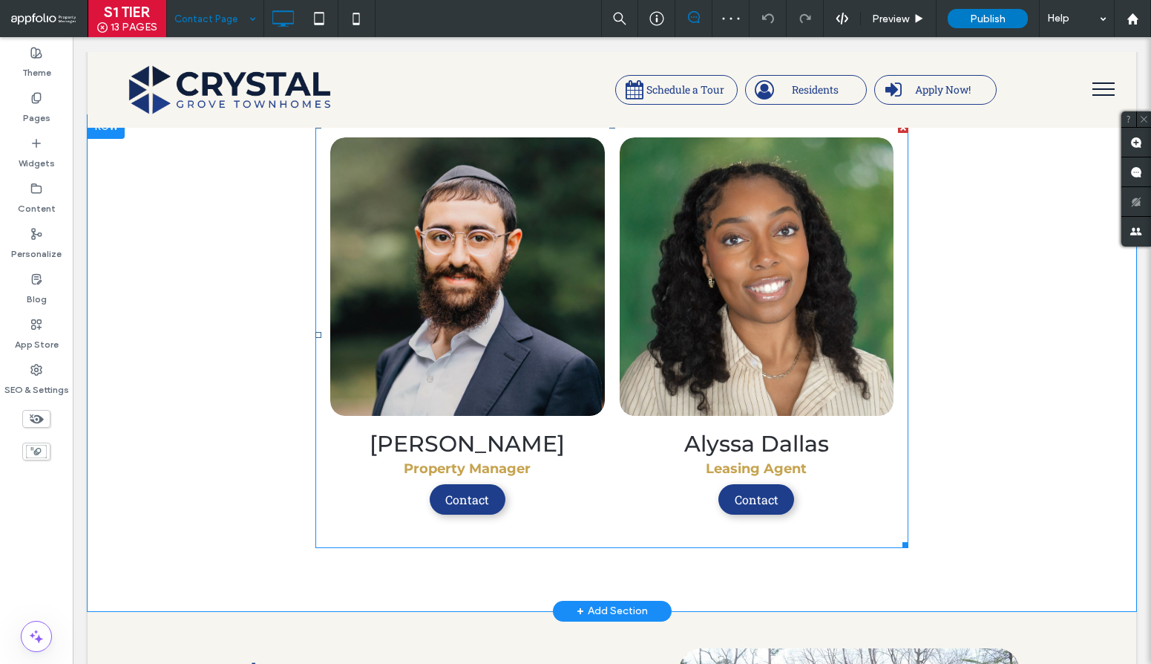
scroll to position [1313, 0]
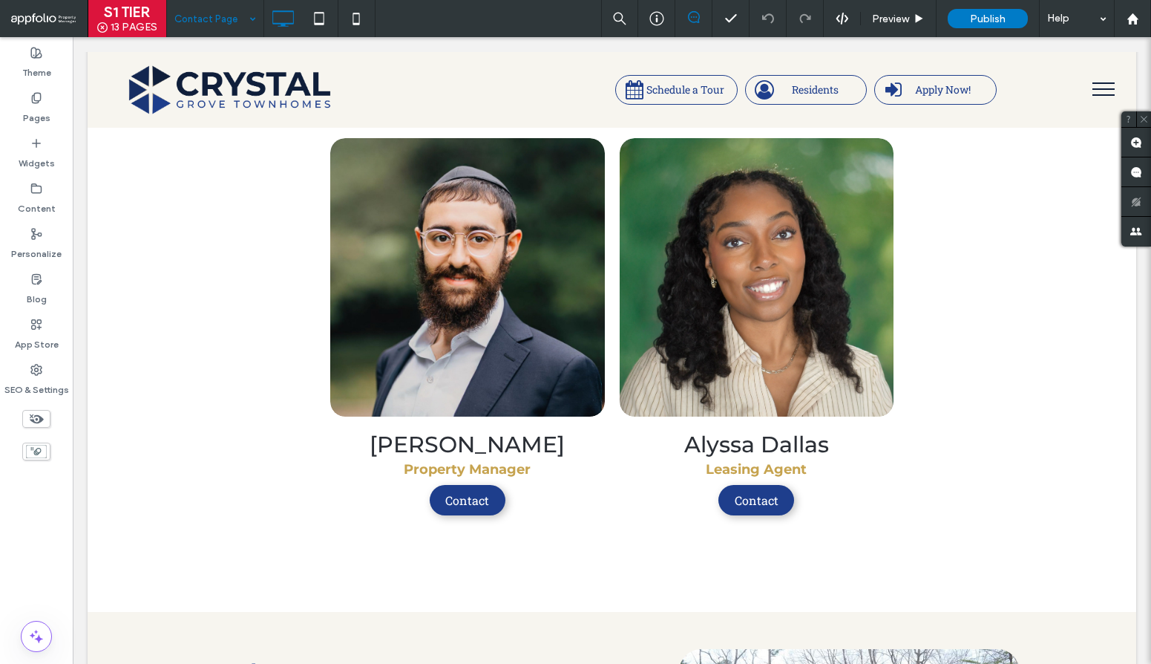
click at [1087, 90] on button "menu" at bounding box center [1103, 89] width 39 height 39
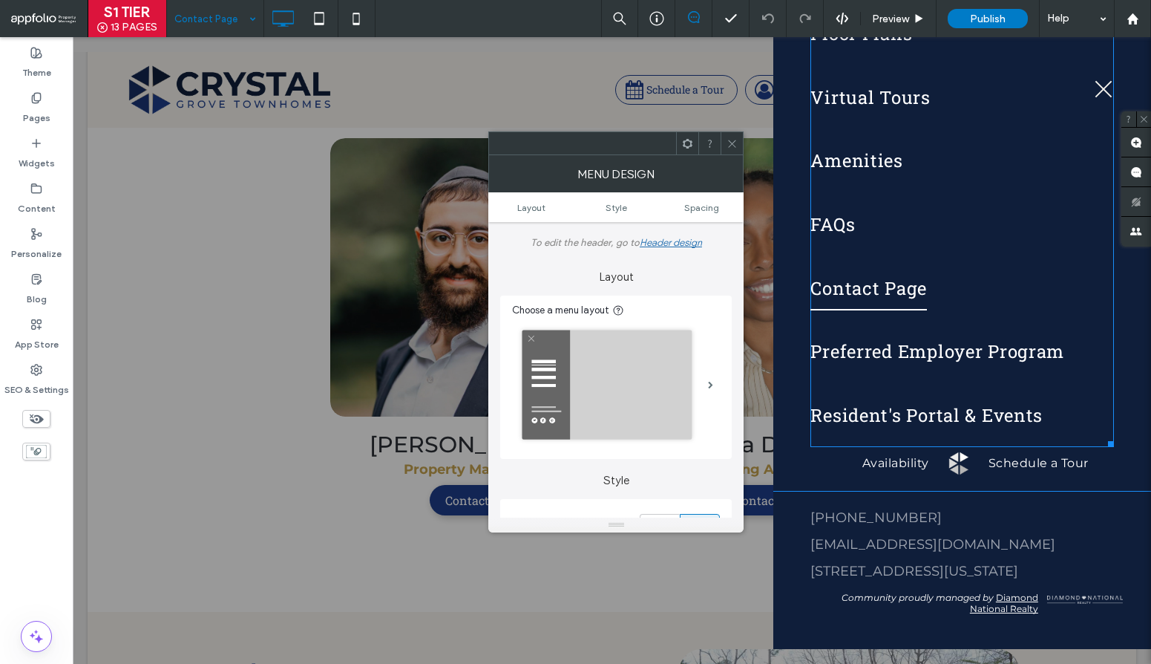
scroll to position [347, 0]
click at [729, 147] on icon at bounding box center [732, 143] width 11 height 11
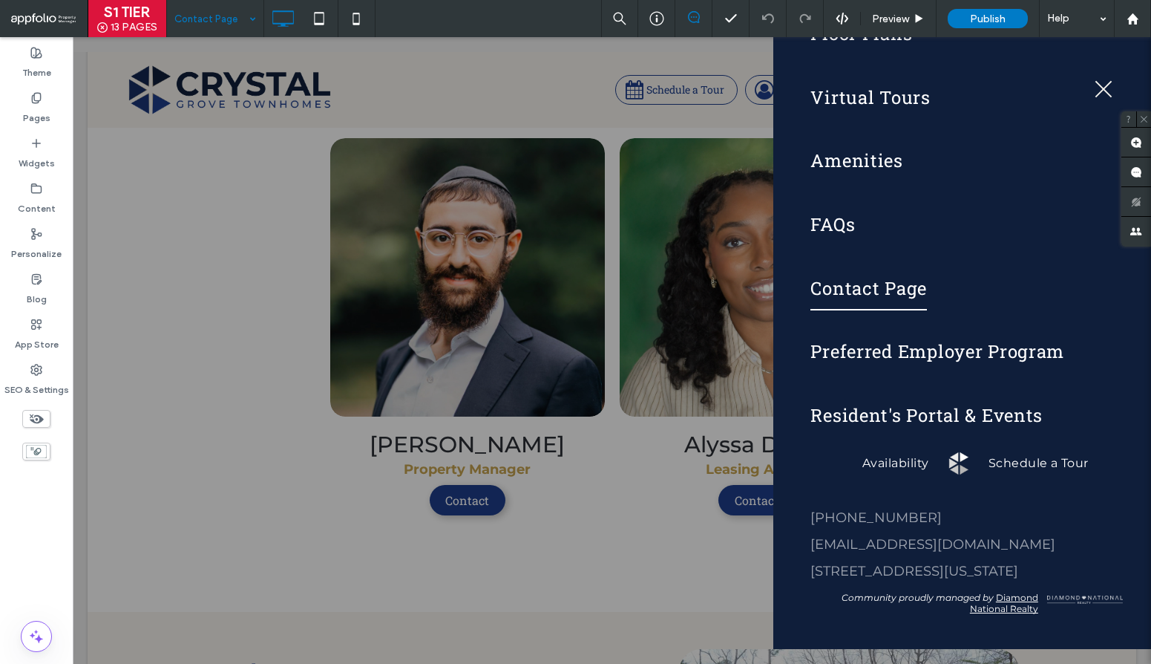
click at [1111, 91] on button "menu" at bounding box center [1103, 89] width 39 height 39
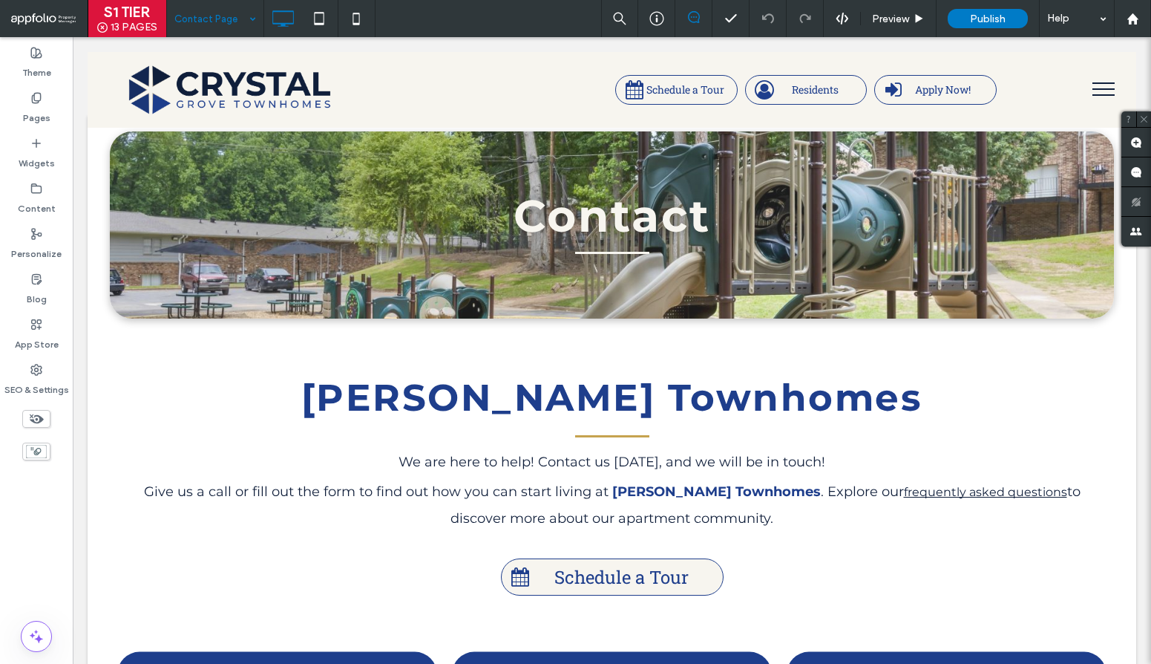
scroll to position [0, 0]
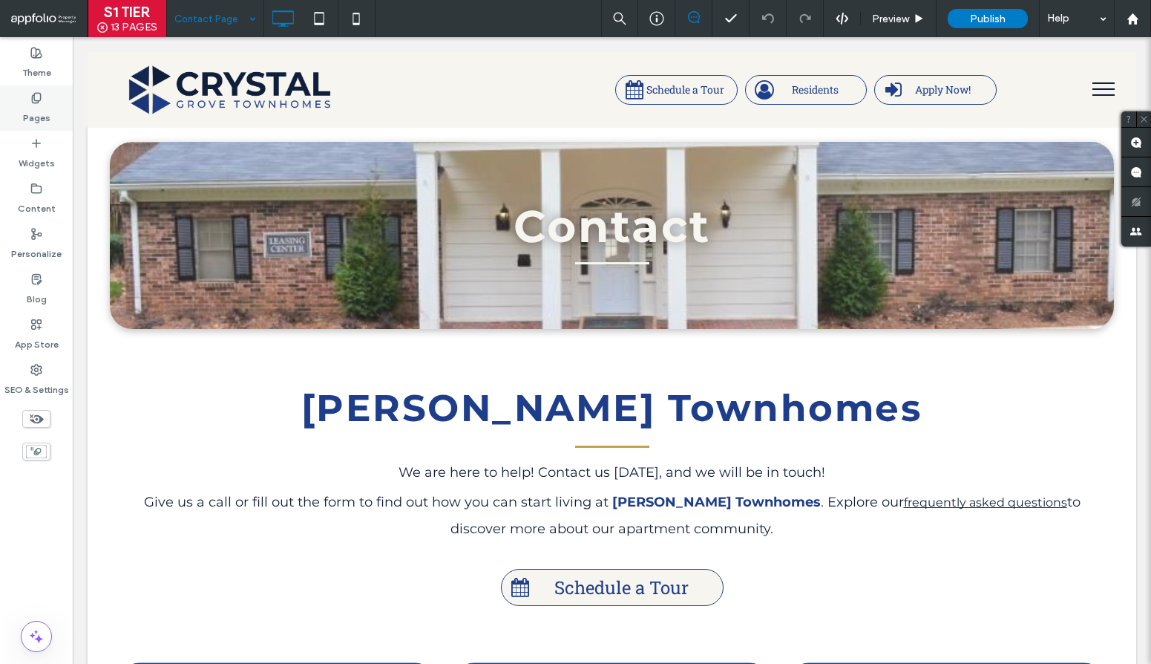
click at [51, 117] on div "Pages" at bounding box center [36, 107] width 73 height 45
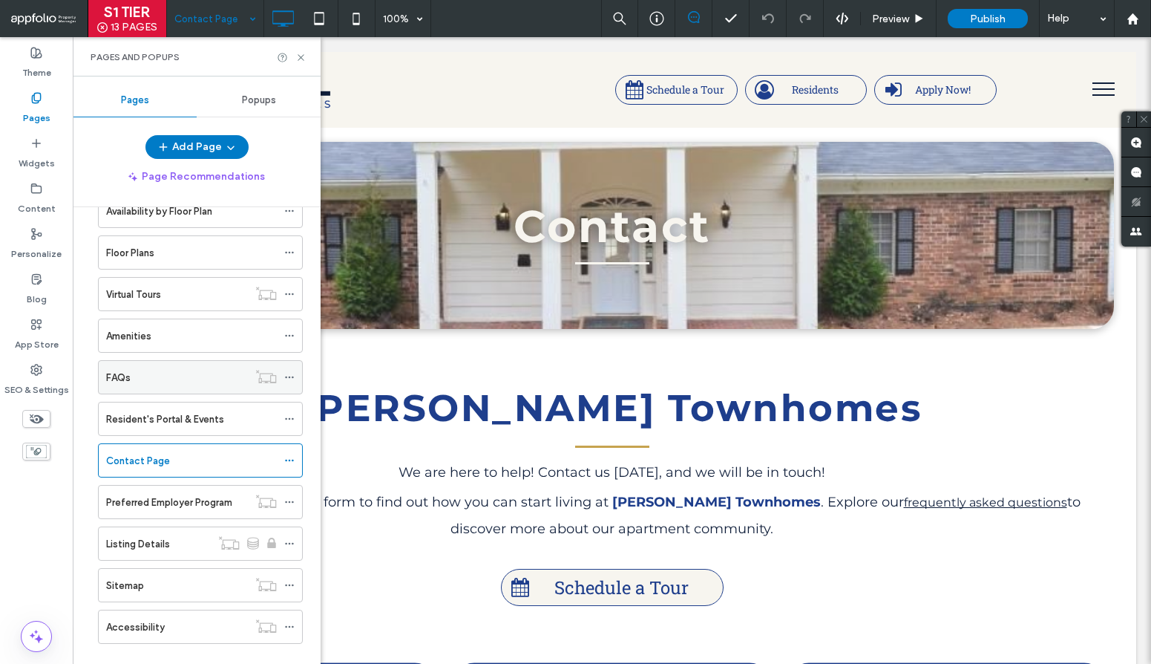
scroll to position [188, 0]
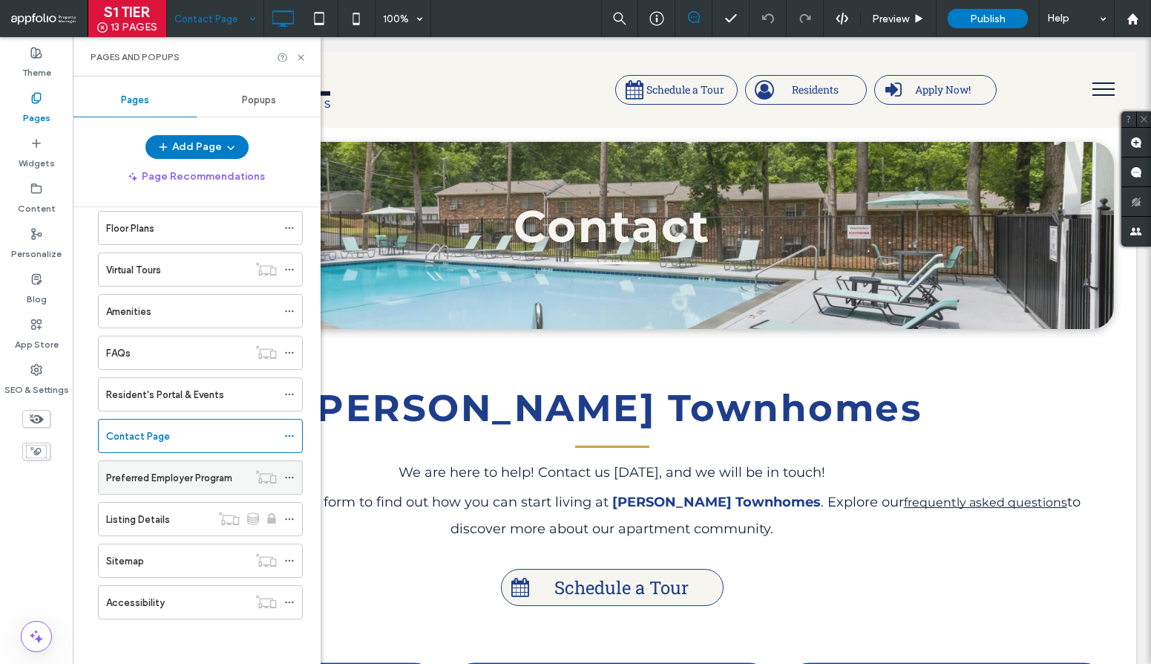
click at [174, 483] on label "Preferred Employer Program" at bounding box center [169, 478] width 126 height 26
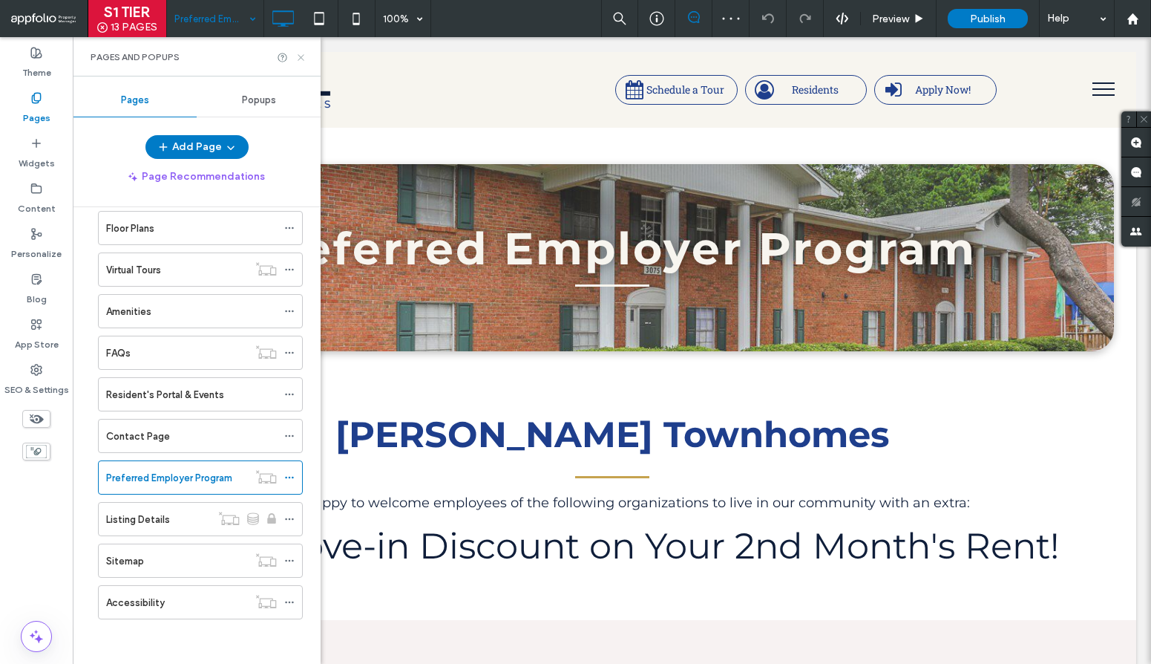
click at [300, 56] on icon at bounding box center [300, 57] width 11 height 11
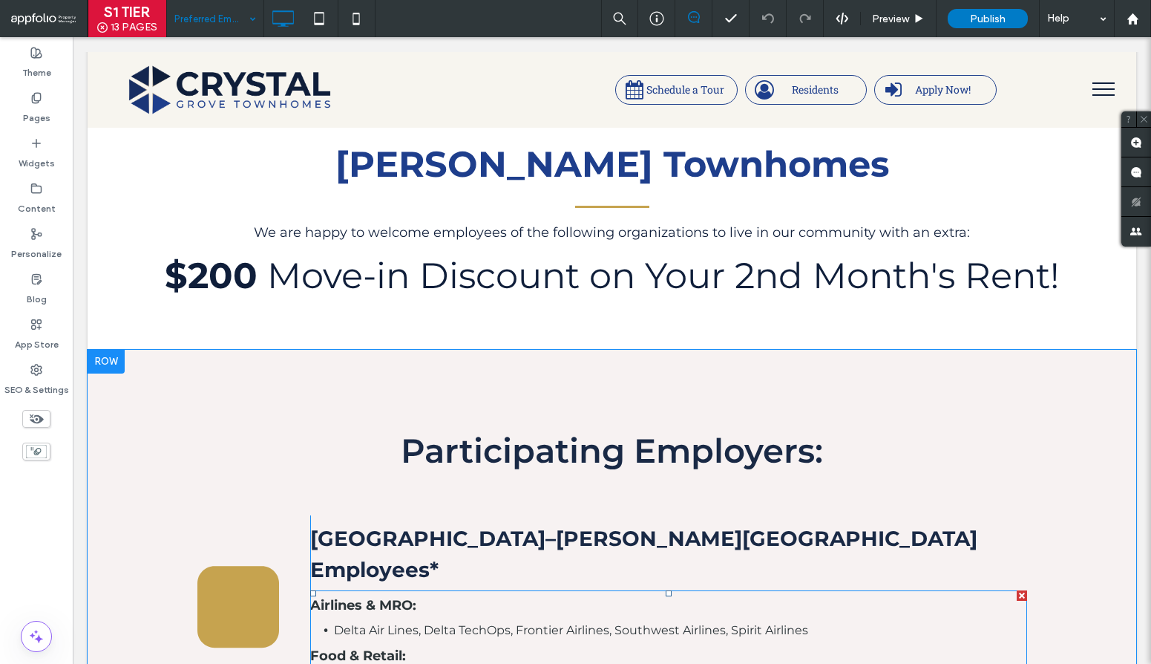
scroll to position [169, 0]
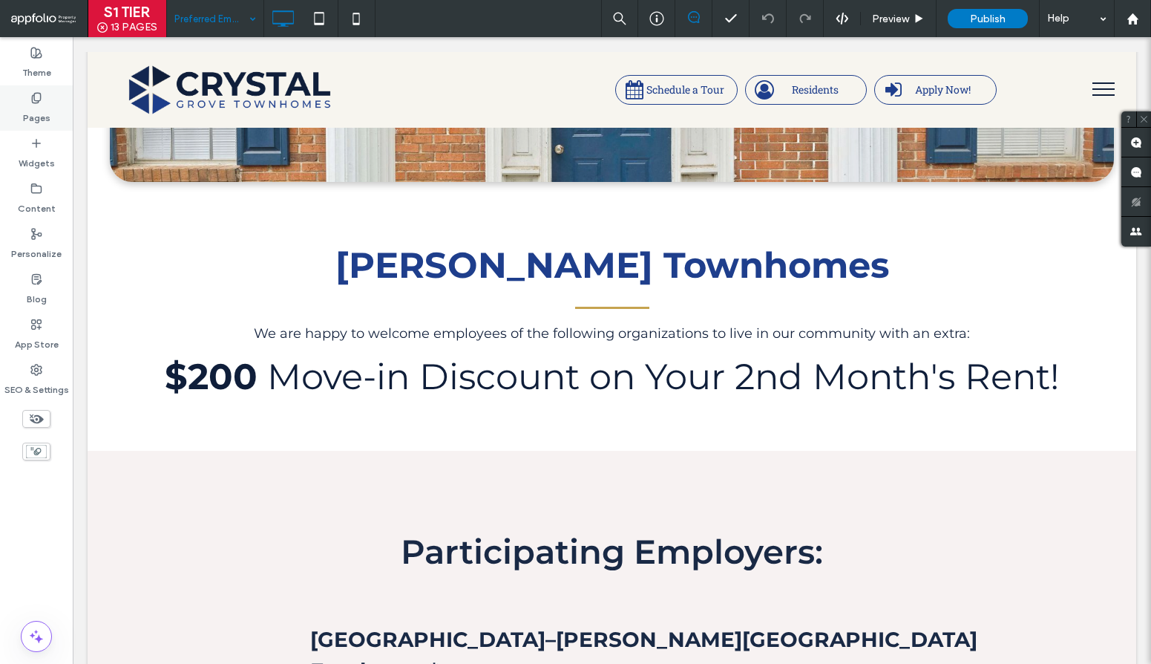
click at [45, 120] on label "Pages" at bounding box center [36, 114] width 27 height 21
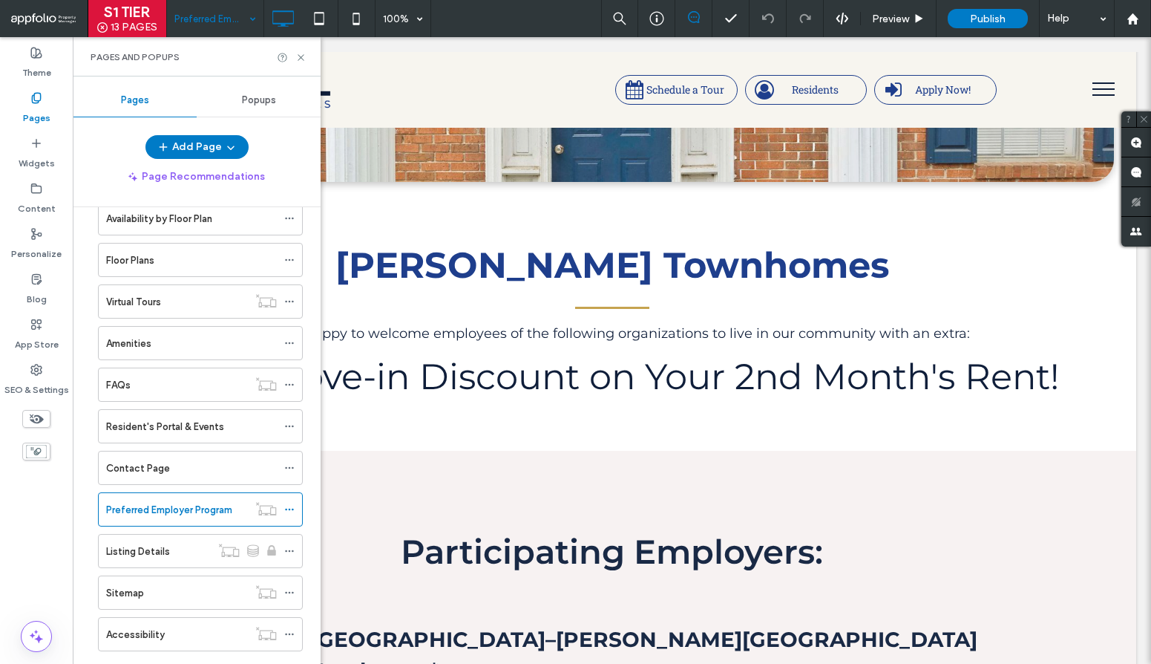
scroll to position [188, 0]
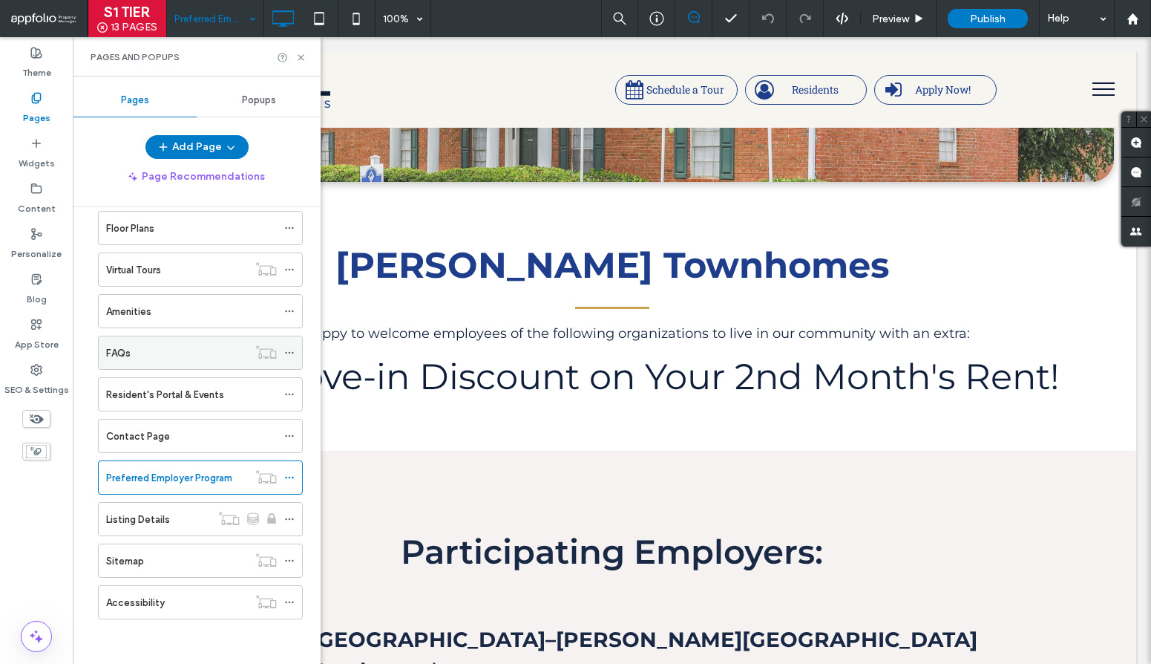
click at [290, 351] on icon at bounding box center [289, 352] width 10 height 10
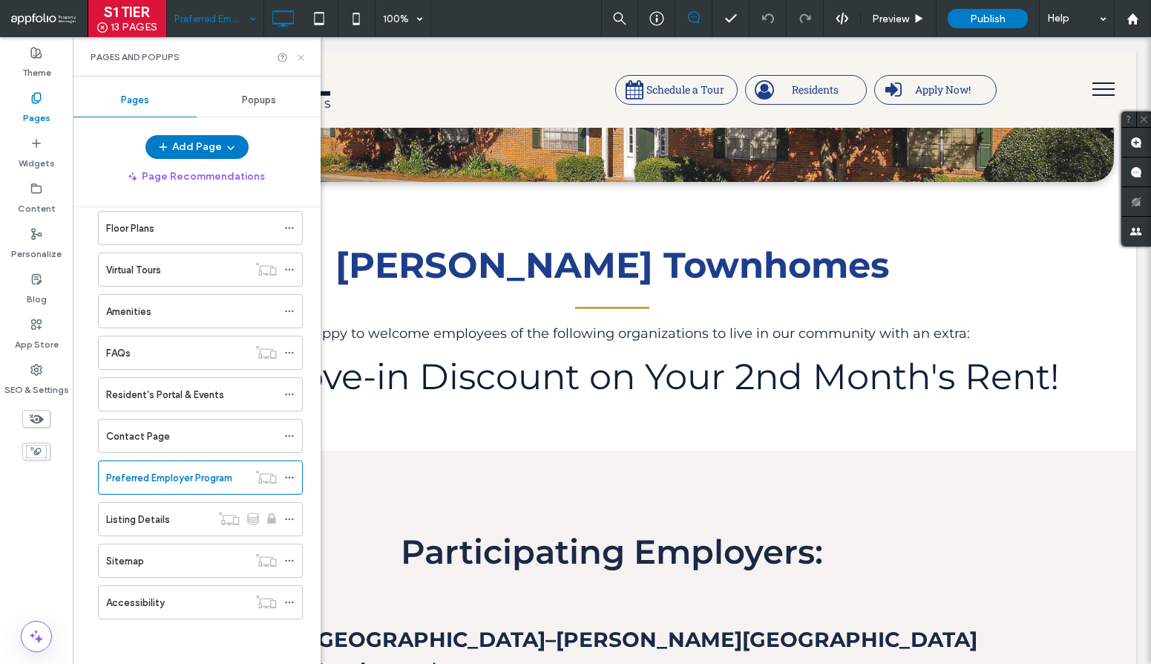
click at [301, 55] on icon at bounding box center [300, 57] width 11 height 11
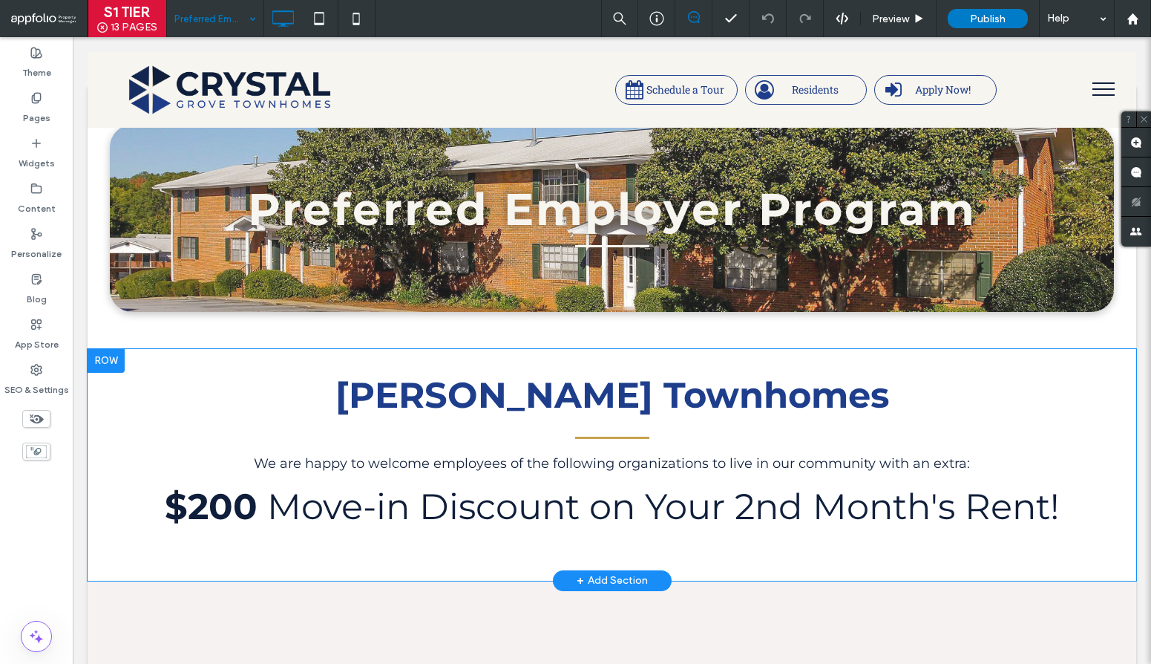
scroll to position [0, 0]
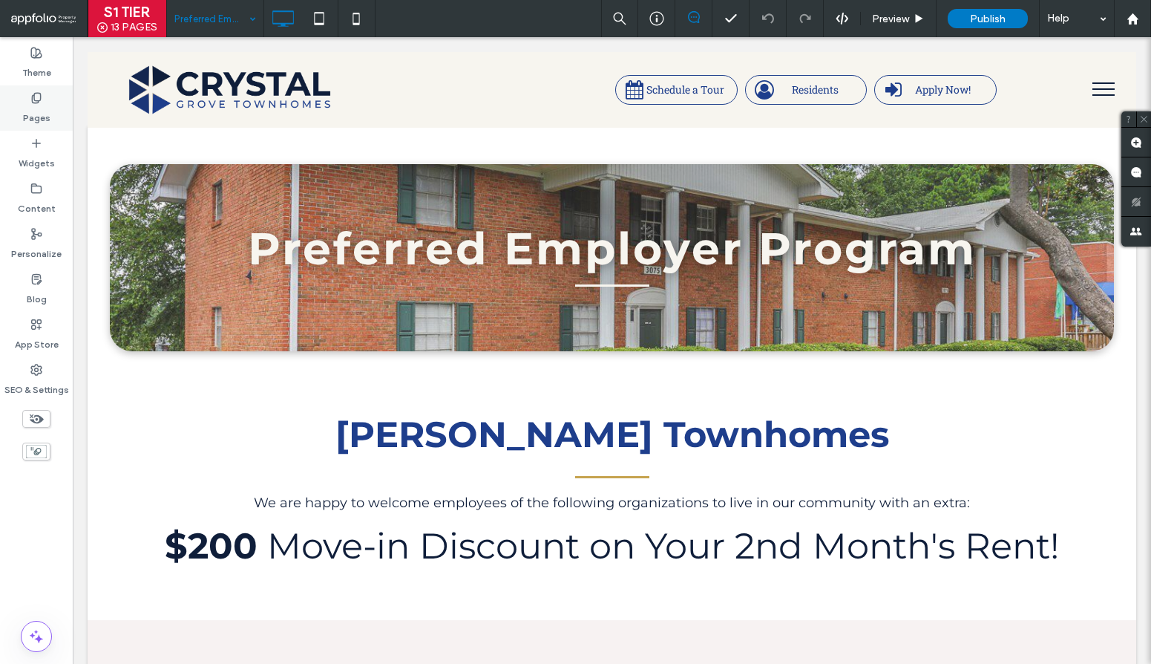
click at [47, 109] on label "Pages" at bounding box center [36, 114] width 27 height 21
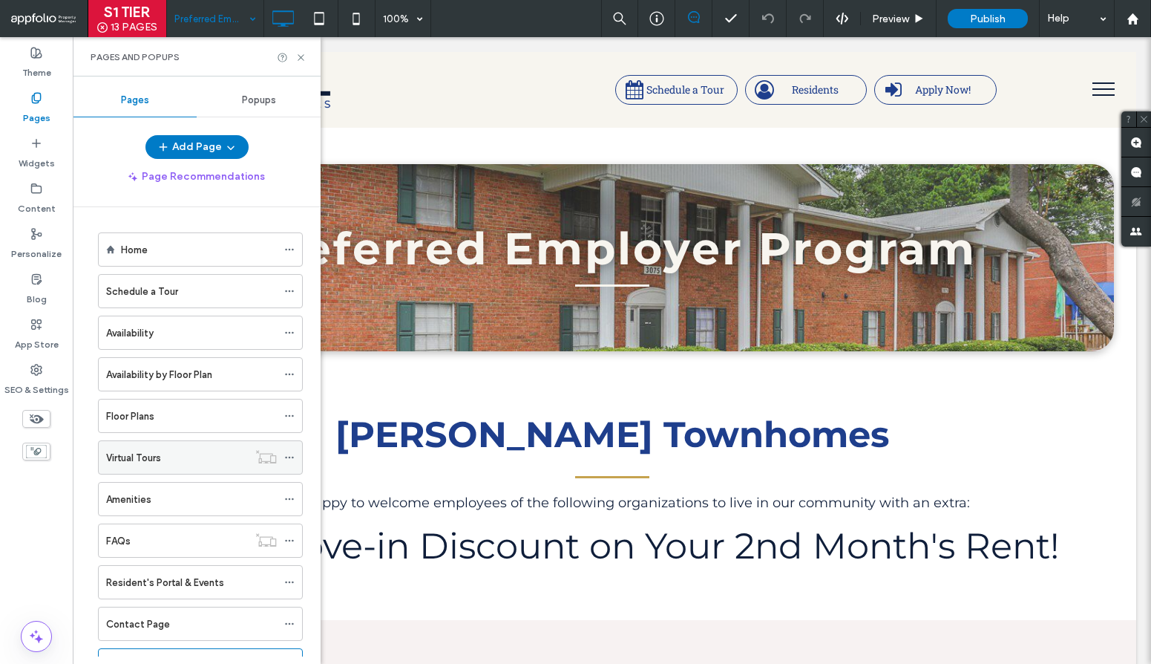
click at [294, 455] on icon at bounding box center [289, 457] width 10 height 10
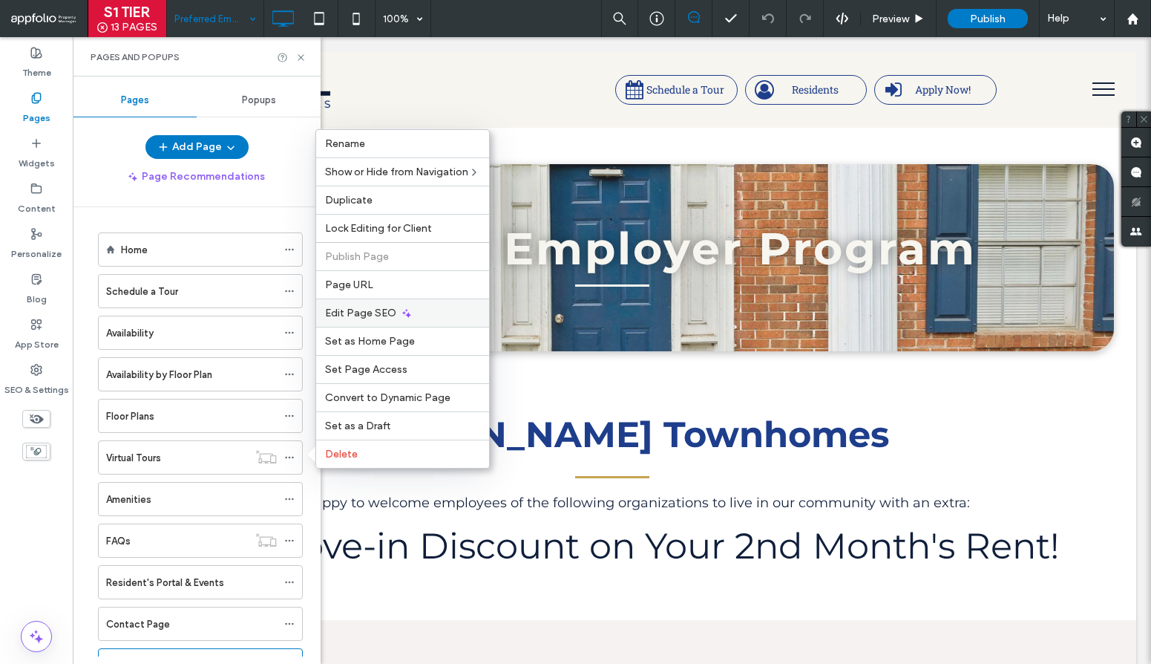
click at [419, 316] on div "Edit Page SEO" at bounding box center [402, 312] width 173 height 28
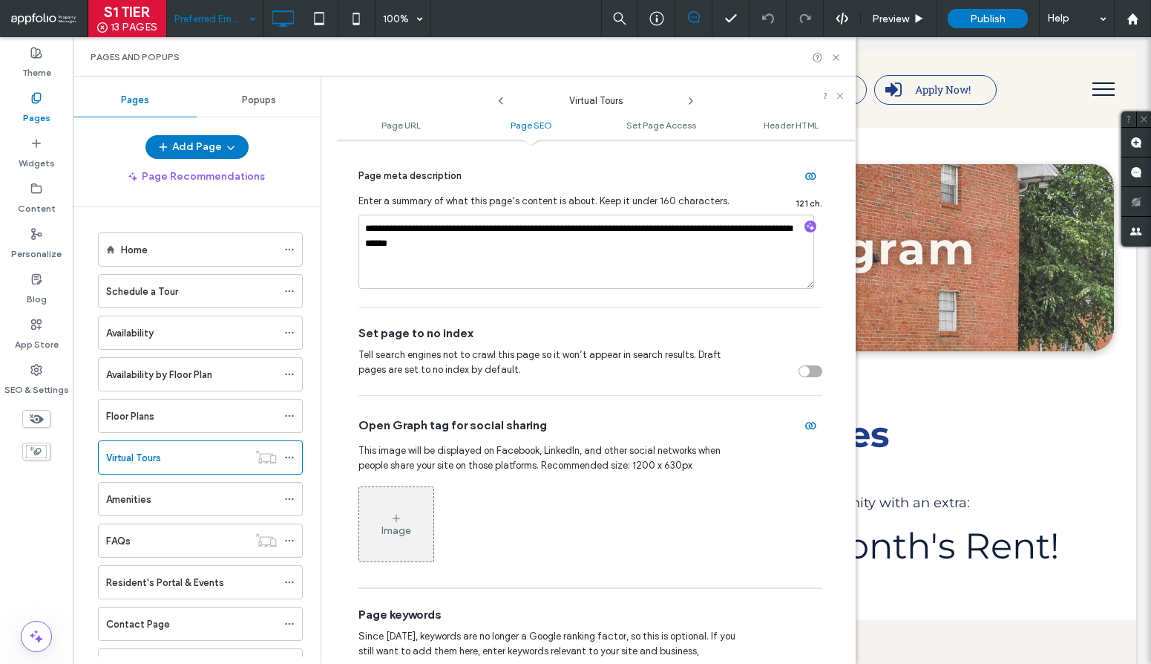
scroll to position [463, 0]
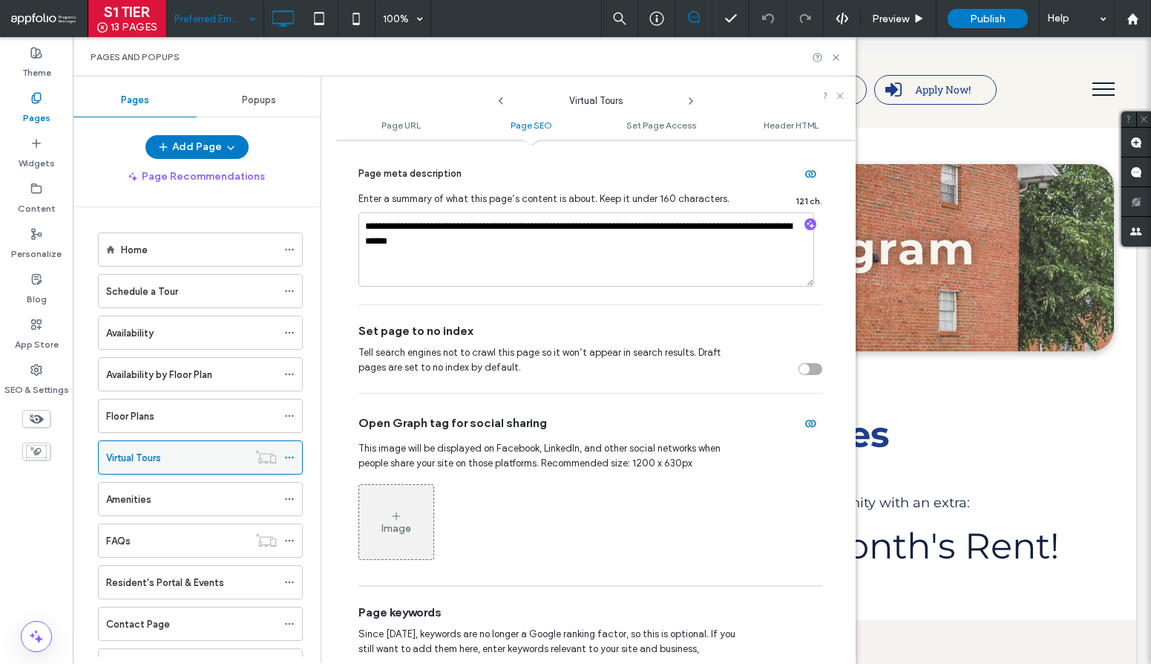
click at [186, 459] on div "Virtual Tours" at bounding box center [177, 458] width 142 height 16
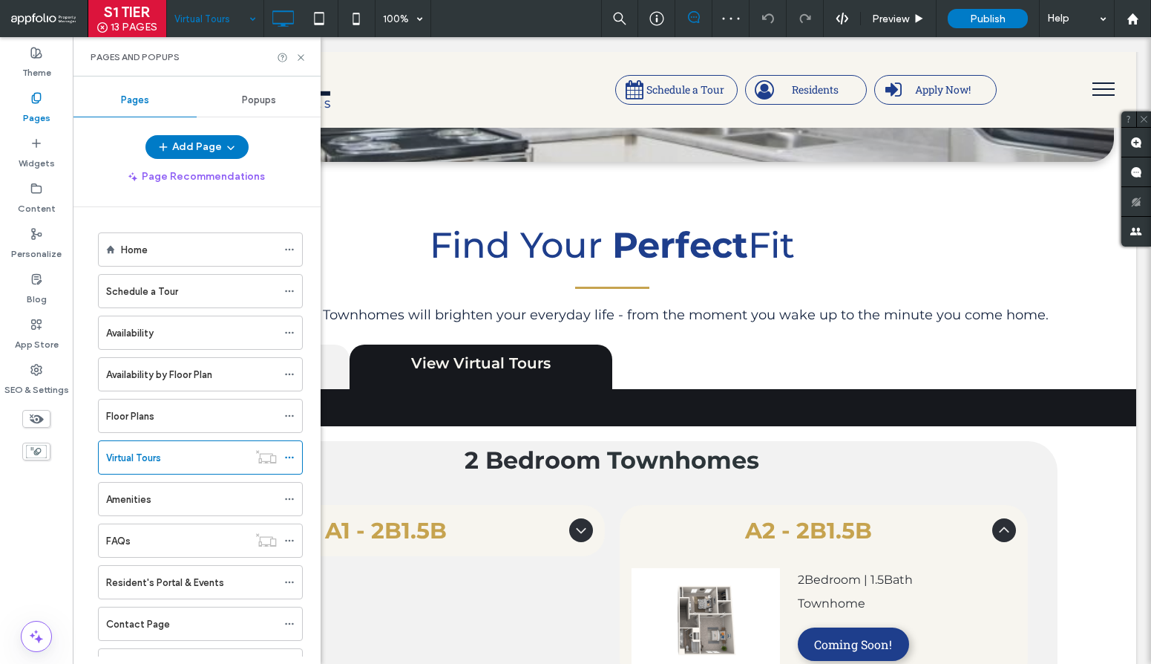
scroll to position [187, 0]
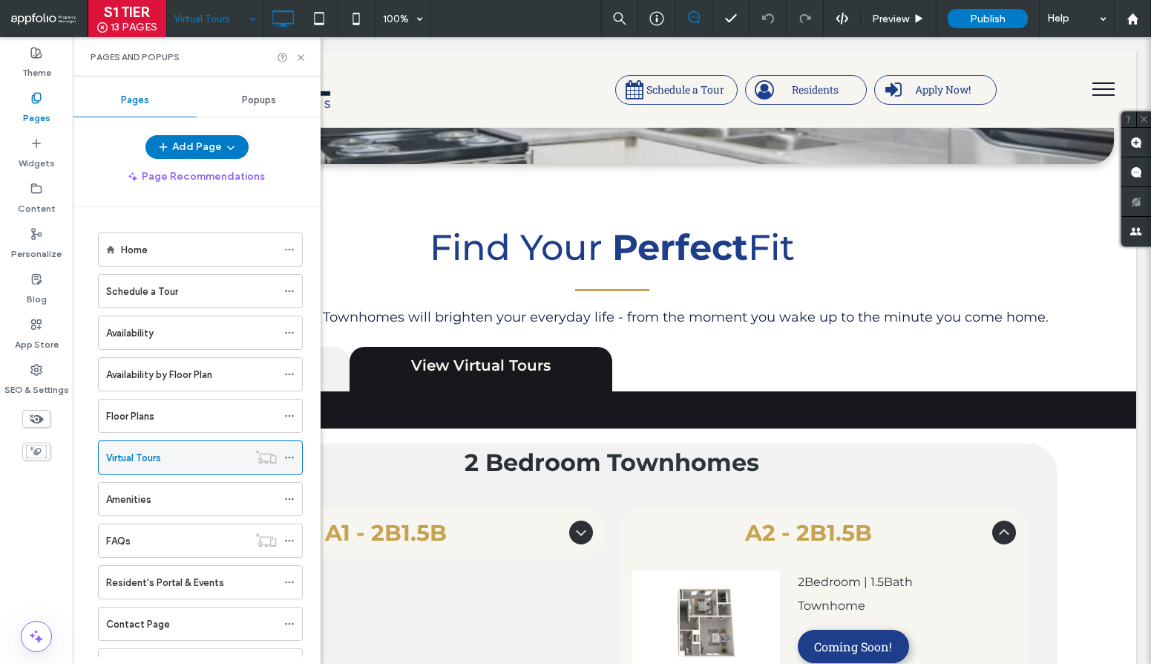
click at [288, 456] on icon at bounding box center [289, 457] width 10 height 10
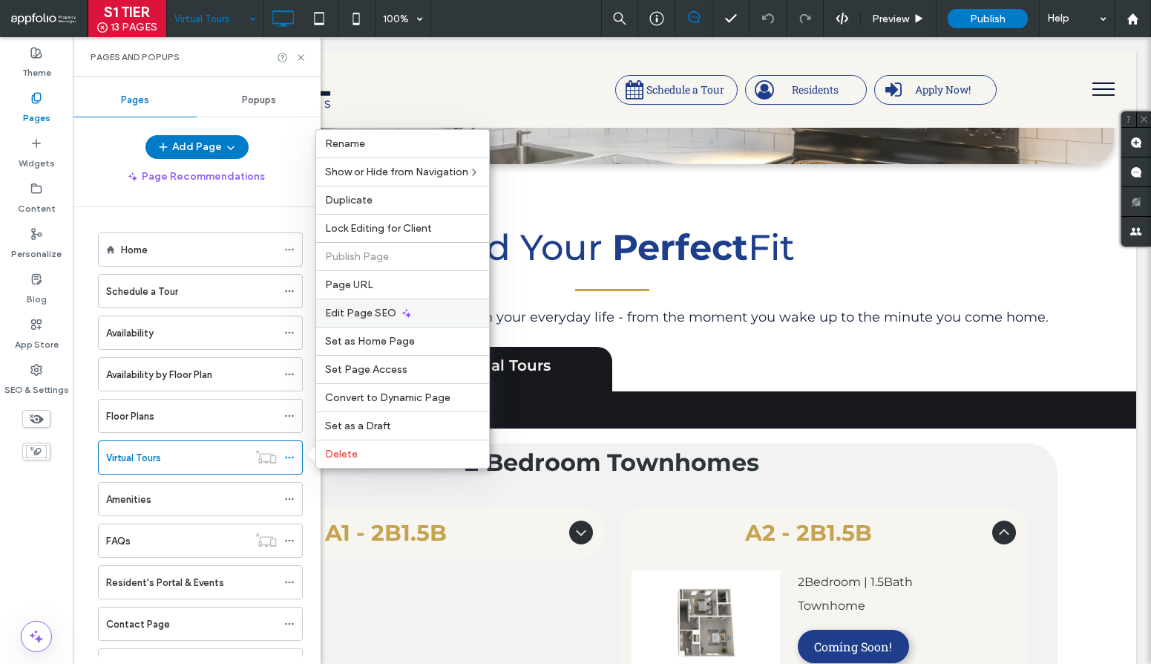
click at [395, 313] on div "Edit Page SEO" at bounding box center [402, 312] width 173 height 28
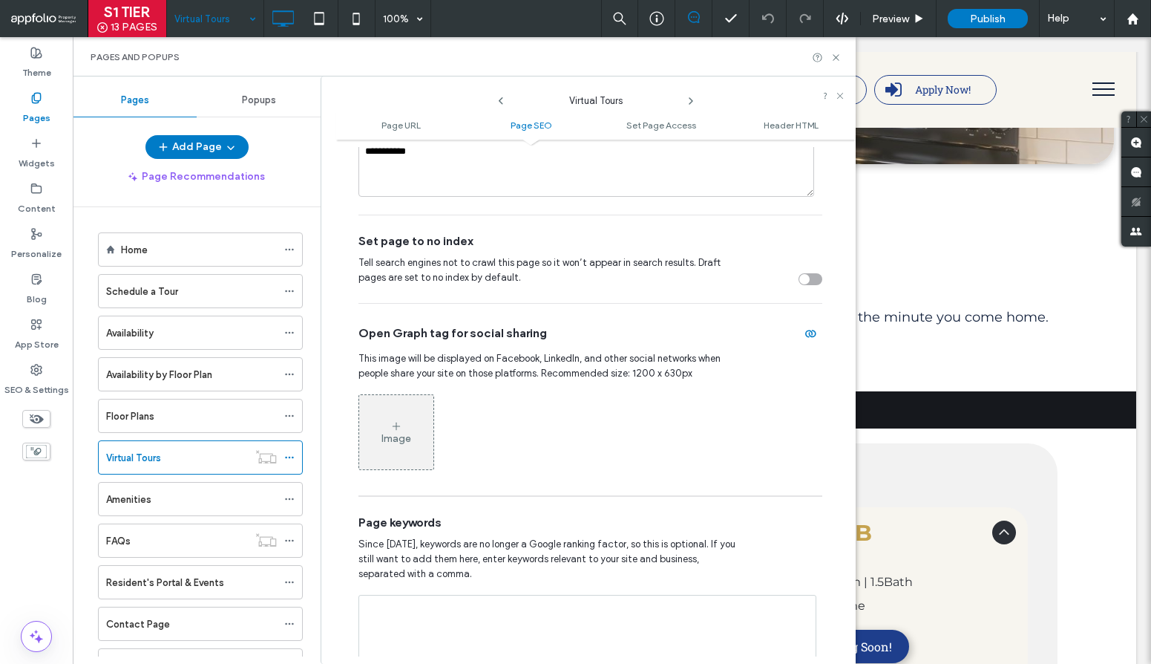
scroll to position [552, 0]
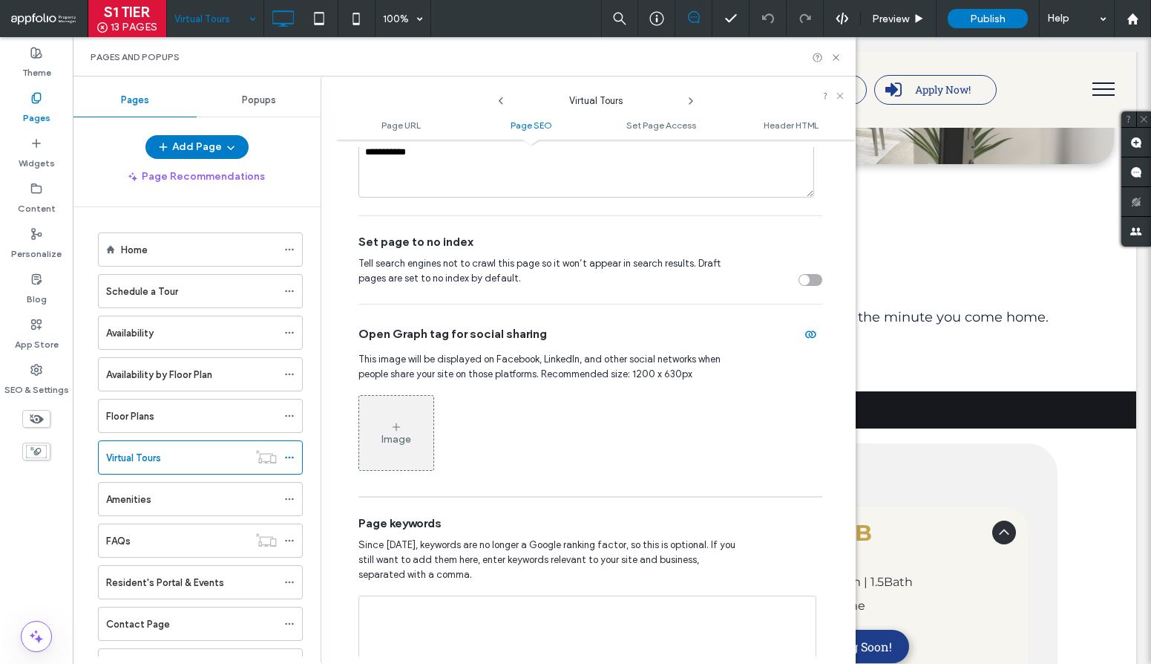
click at [805, 278] on div "toggle" at bounding box center [811, 280] width 24 height 12
click at [288, 541] on icon at bounding box center [289, 540] width 10 height 10
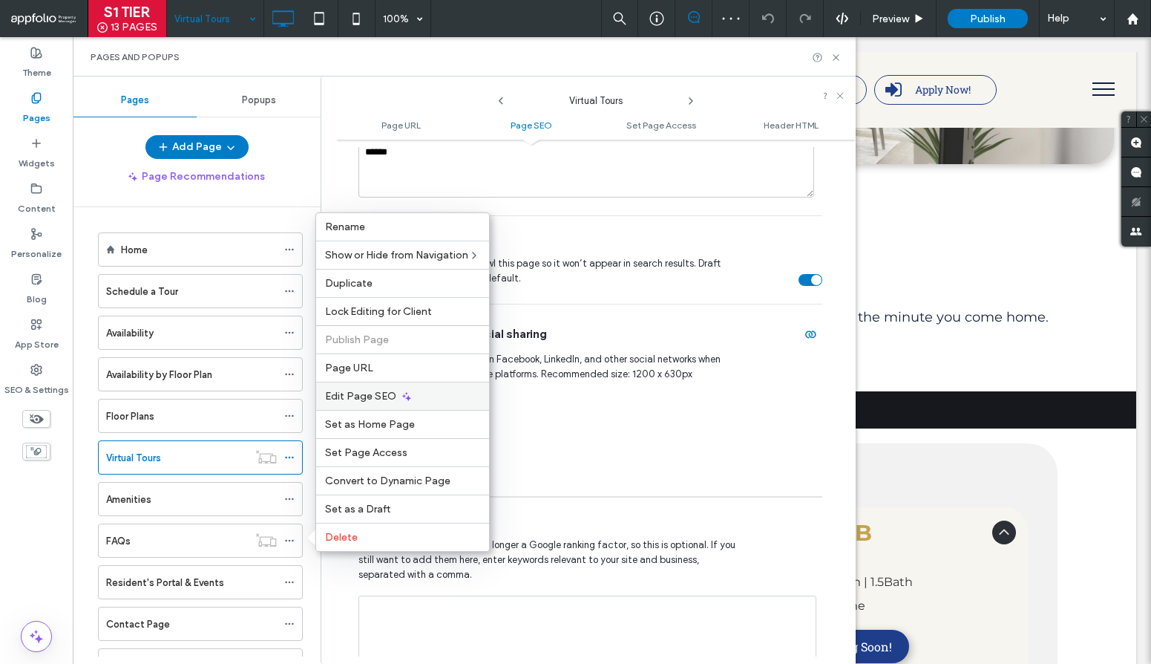
click at [396, 389] on div "Edit Page SEO" at bounding box center [402, 396] width 173 height 28
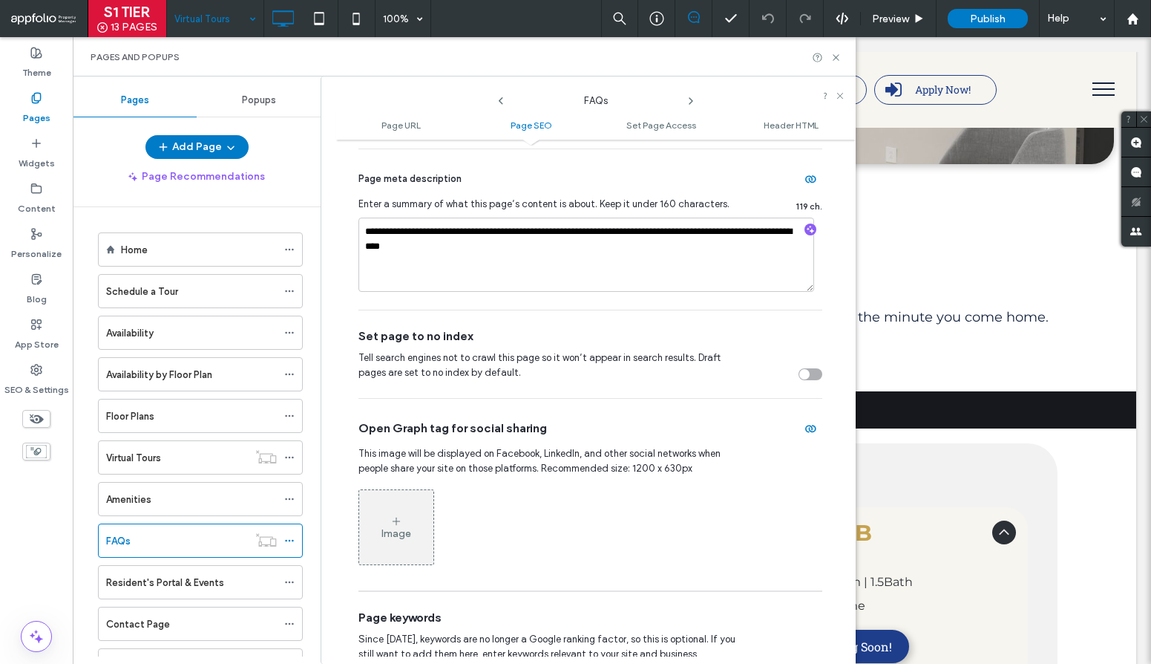
scroll to position [485, 0]
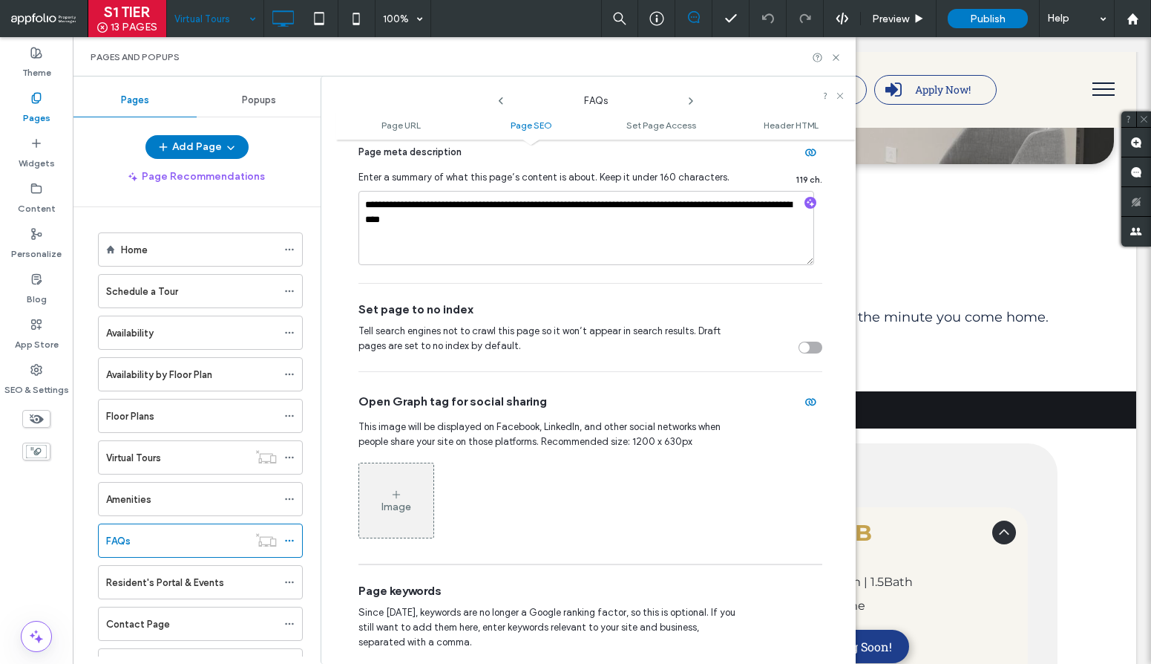
click at [799, 345] on div "toggle" at bounding box center [804, 347] width 10 height 10
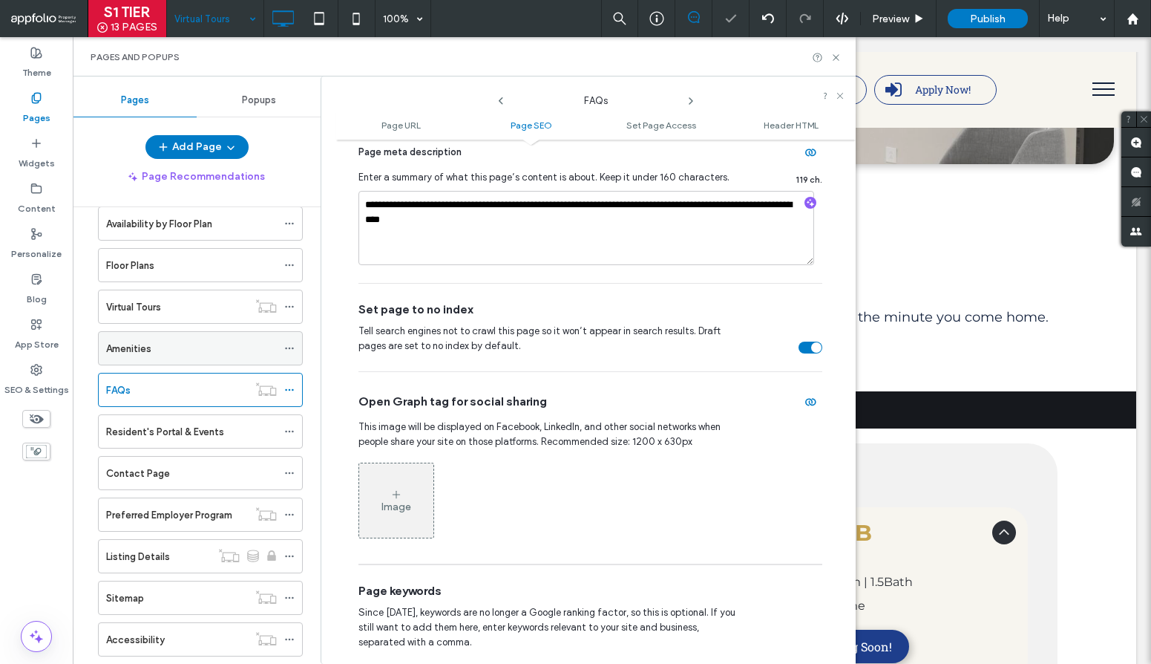
scroll to position [151, 0]
click at [291, 512] on icon at bounding box center [289, 513] width 10 height 10
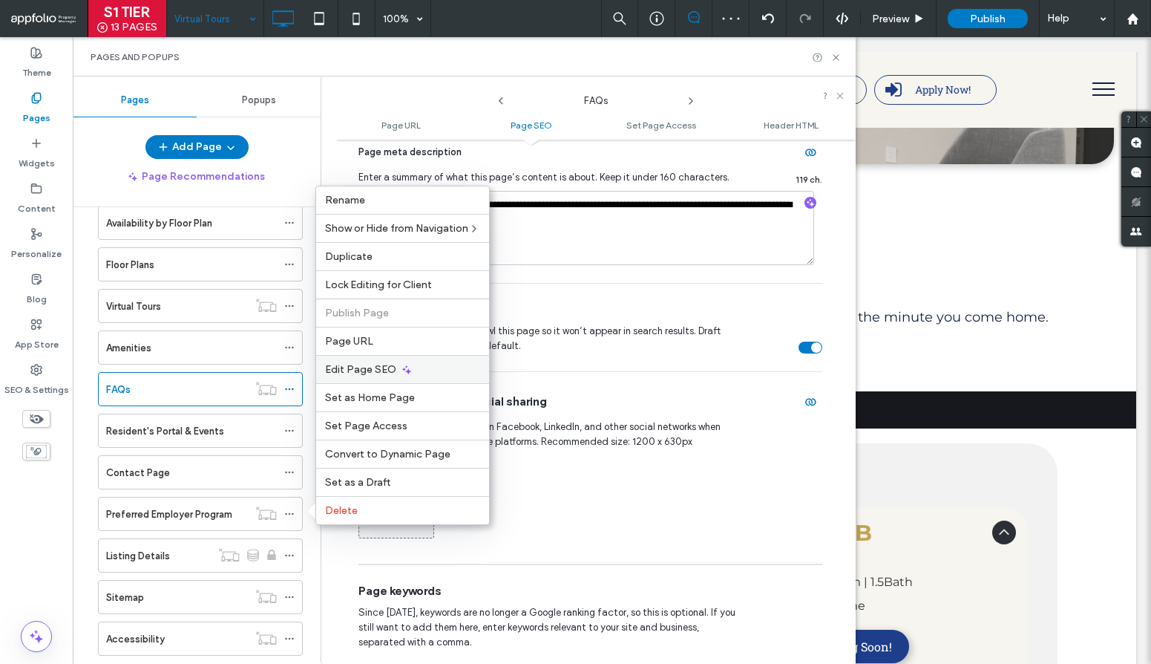
click at [460, 367] on div "Edit Page SEO" at bounding box center [402, 369] width 173 height 28
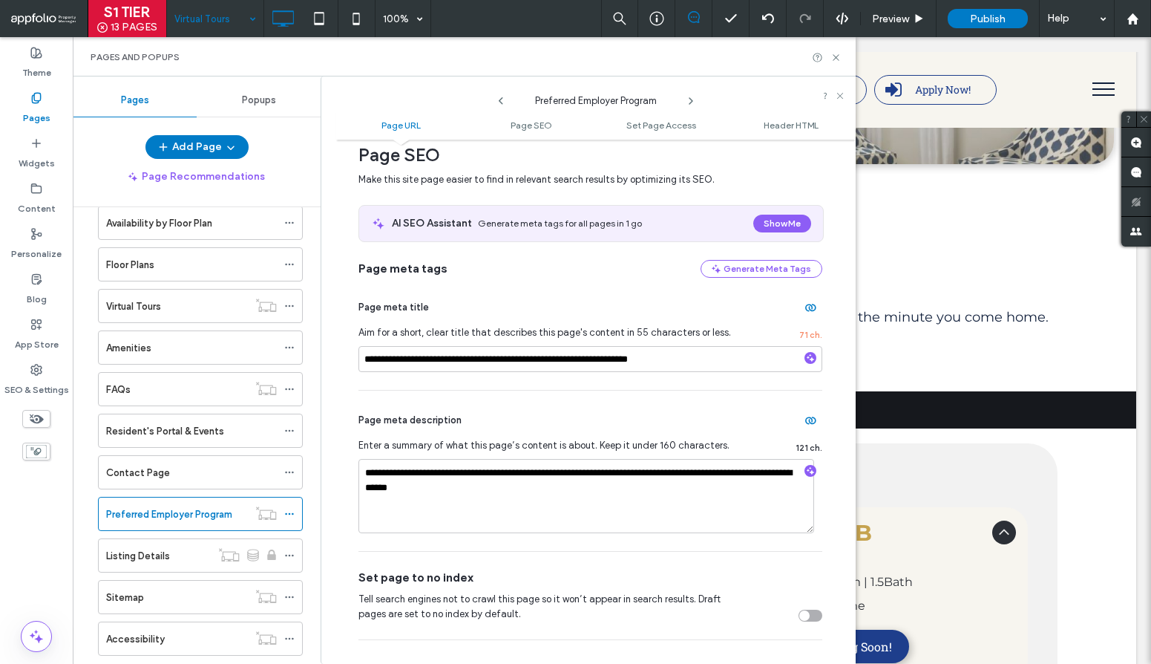
scroll to position [306, 0]
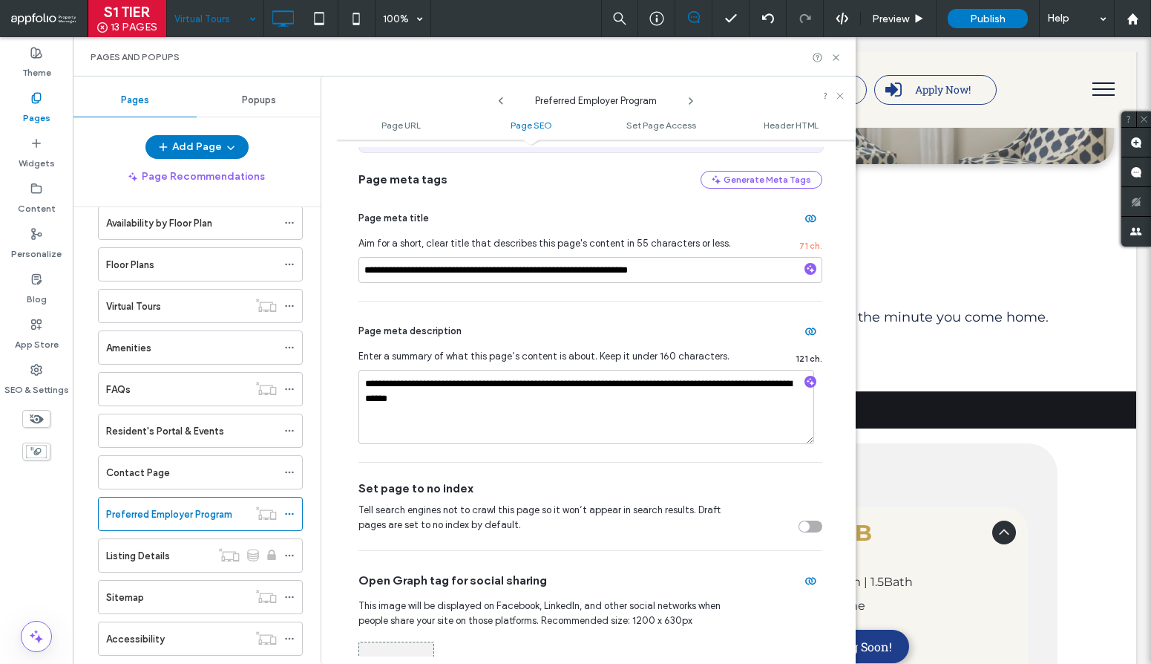
click at [805, 526] on div "toggle" at bounding box center [811, 526] width 24 height 12
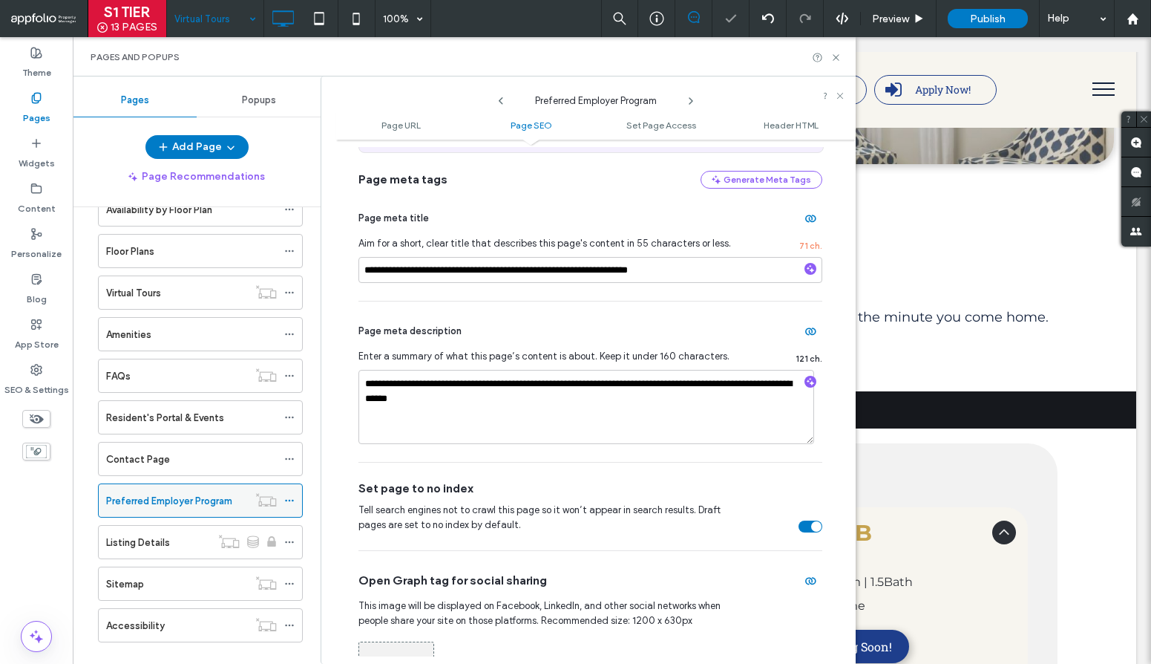
scroll to position [188, 0]
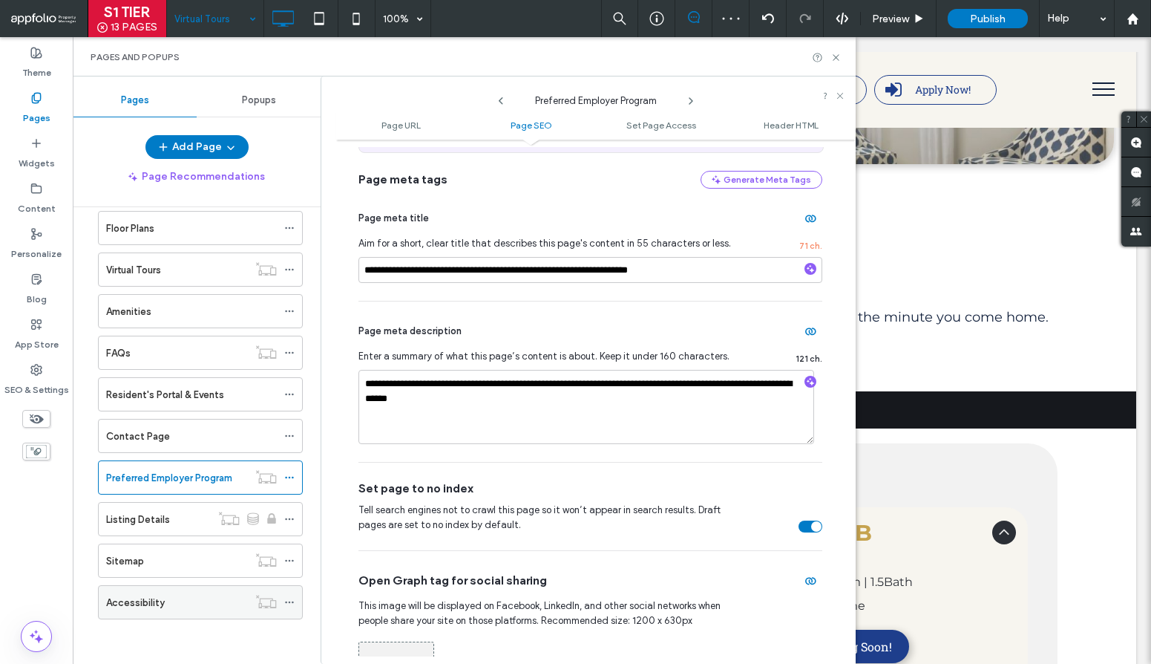
click at [218, 595] on div "Accessibility" at bounding box center [177, 603] width 142 height 16
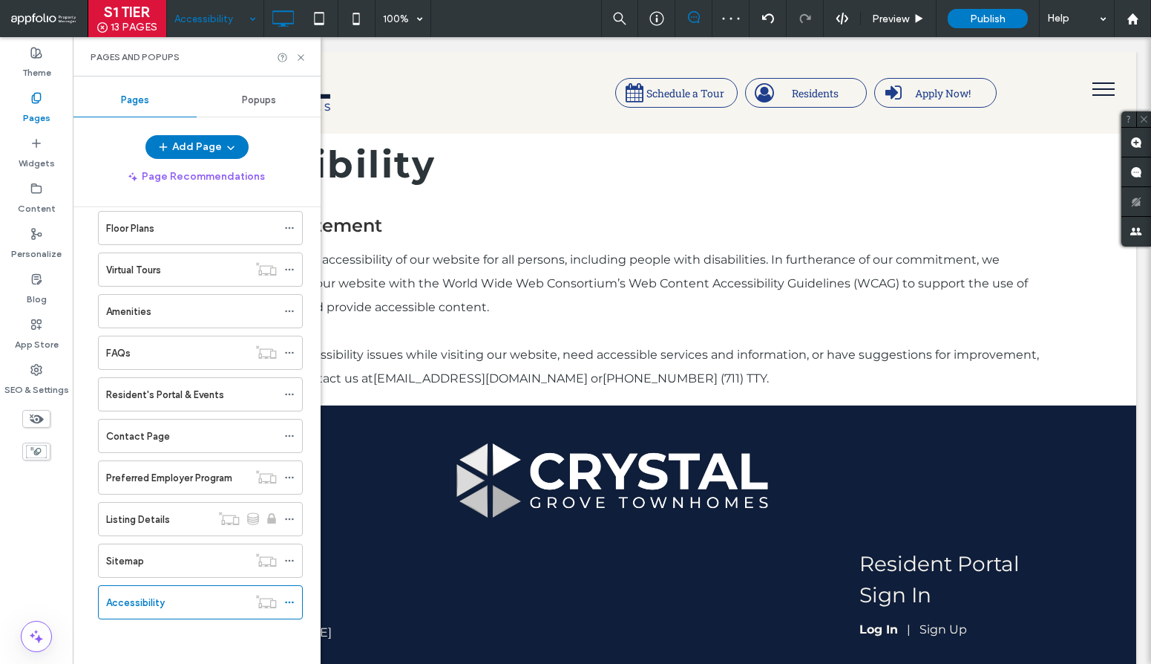
scroll to position [0, 0]
click at [304, 57] on icon at bounding box center [300, 57] width 11 height 11
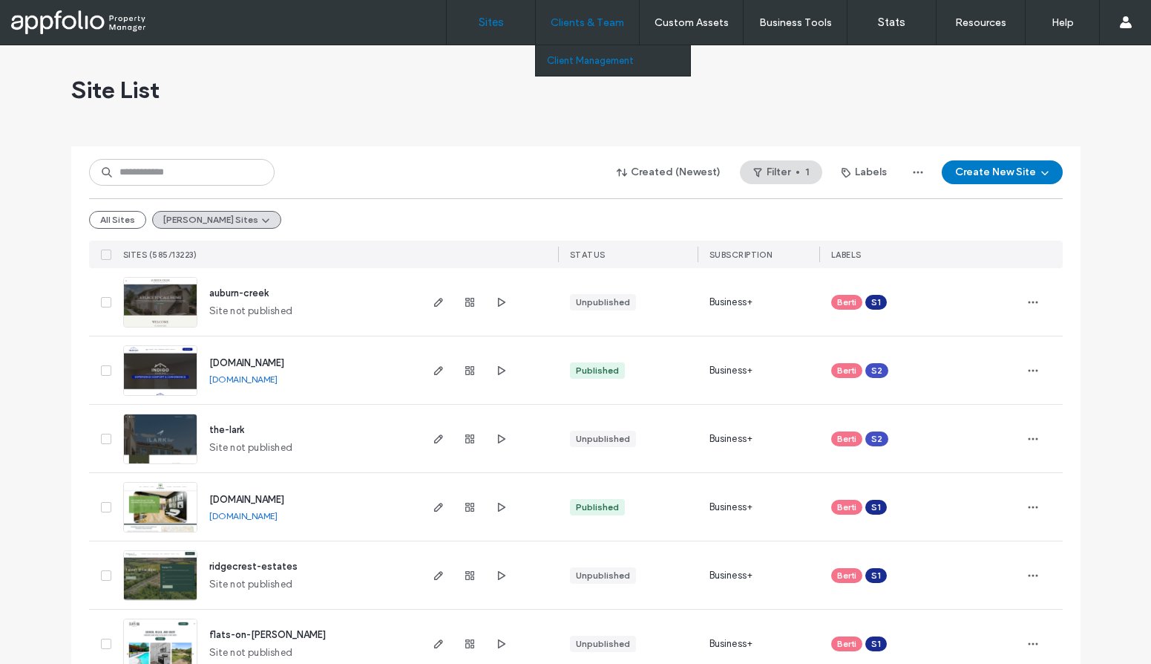
click at [595, 66] on link "Client Management" at bounding box center [618, 60] width 143 height 30
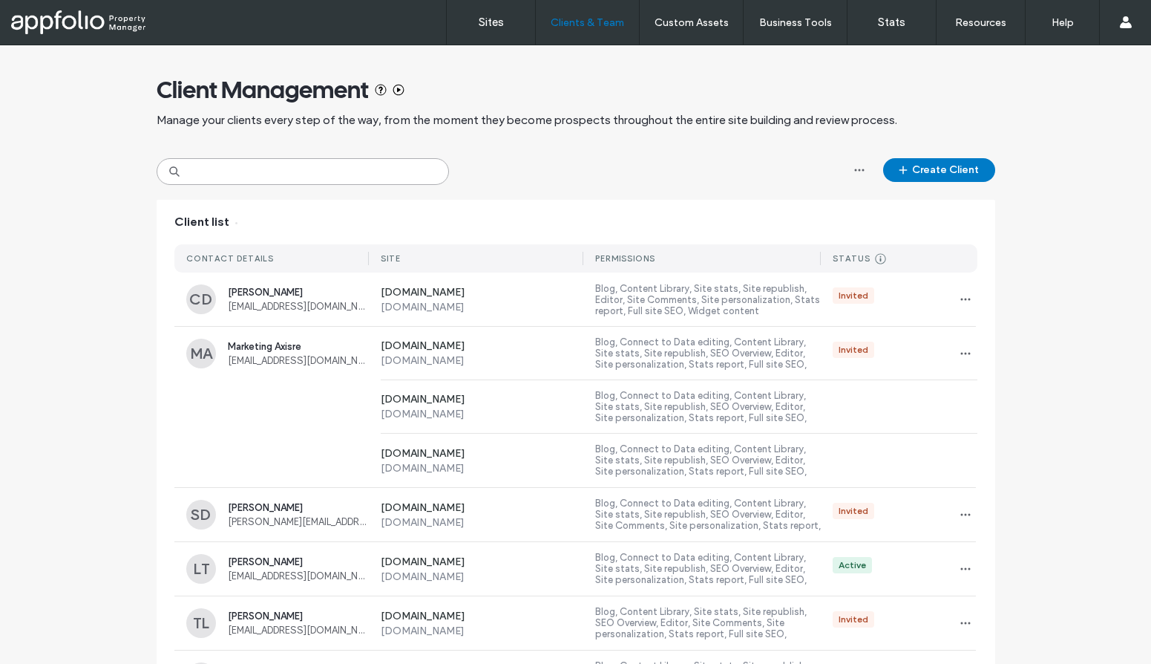
click at [322, 163] on input at bounding box center [303, 171] width 292 height 27
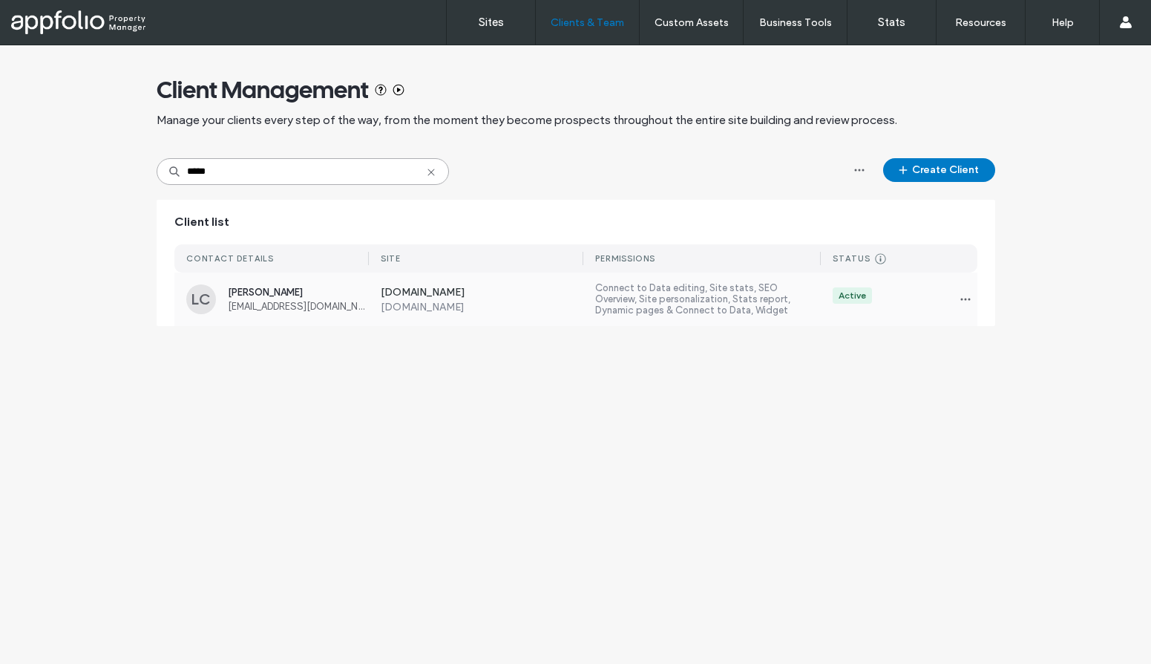
type input "*****"
click at [338, 301] on span "lenys@upperrealestatemanagement.com" at bounding box center [298, 306] width 141 height 11
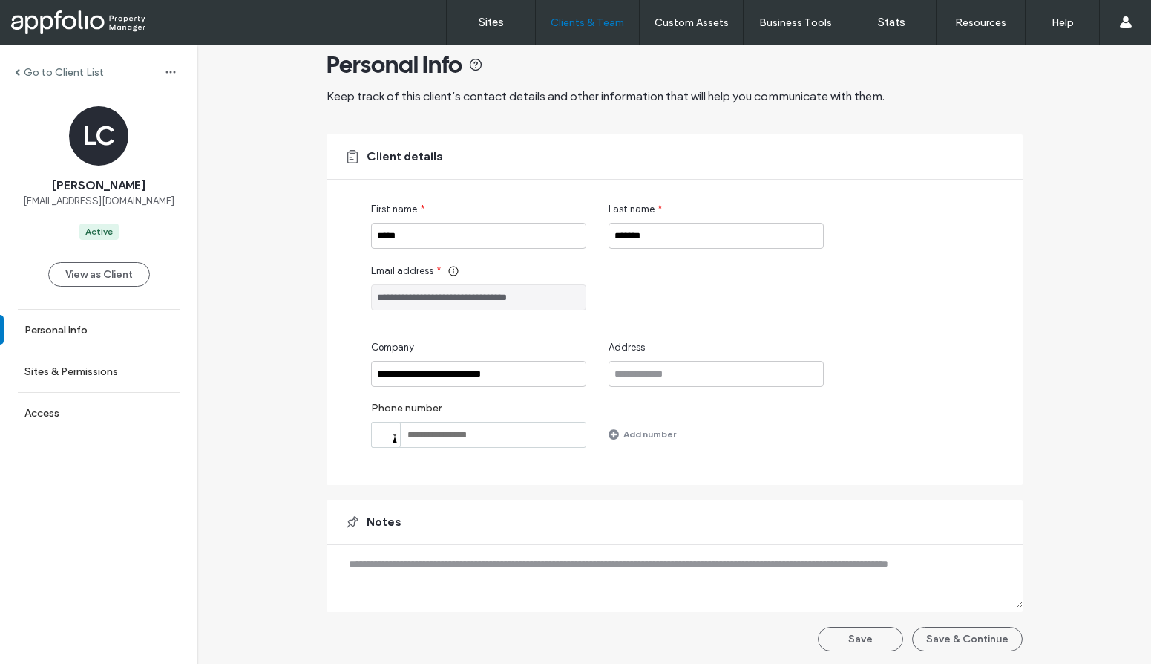
scroll to position [27, 0]
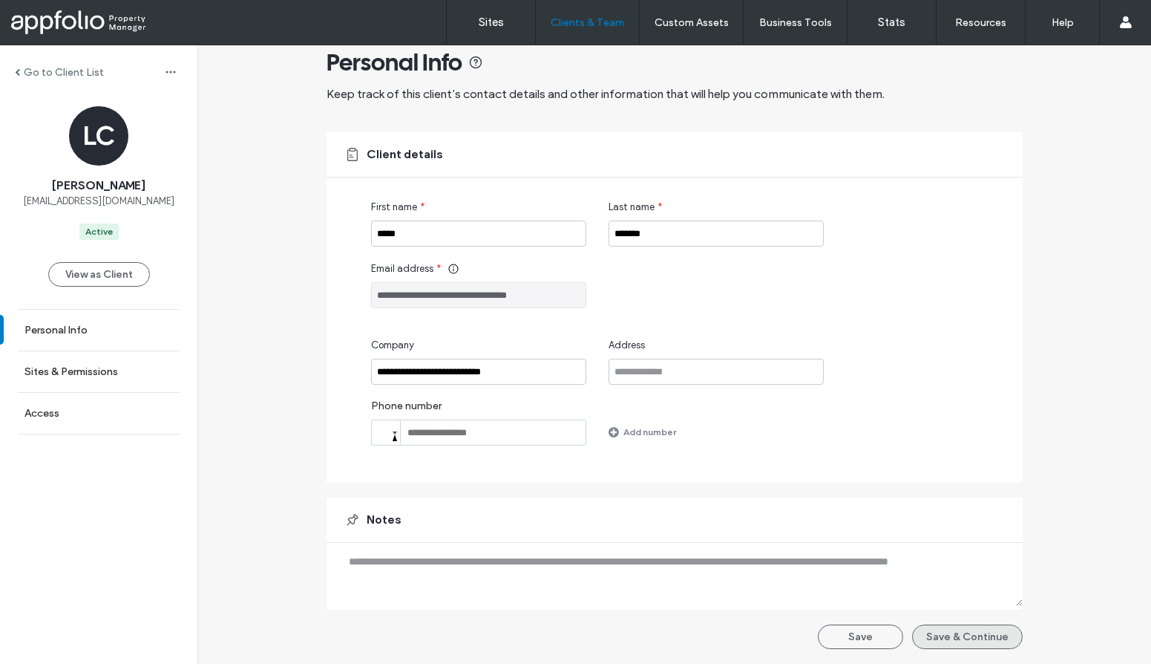
click at [919, 632] on button "Save & Continue" at bounding box center [967, 636] width 111 height 24
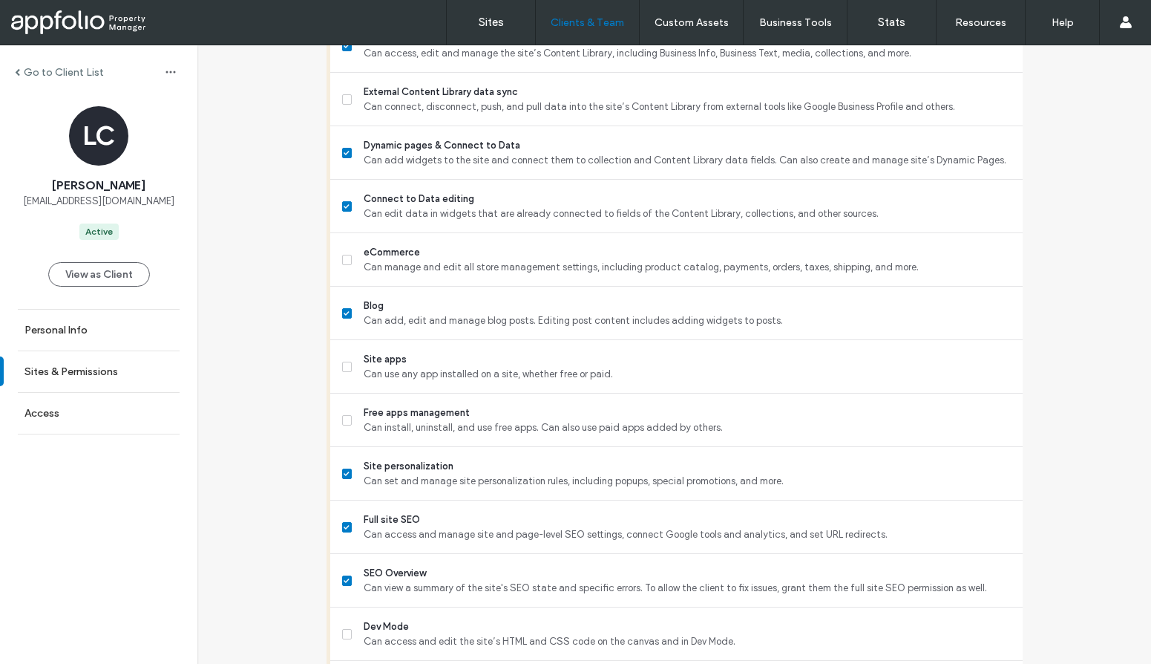
scroll to position [1217, 0]
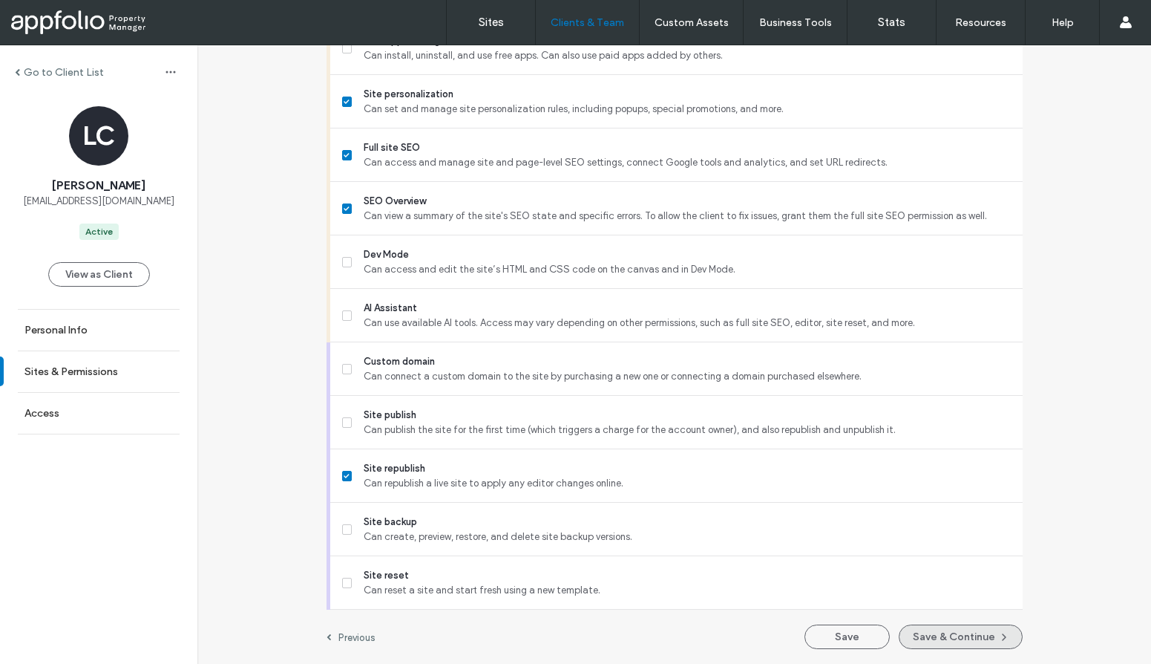
click at [928, 639] on button "Save & Continue" at bounding box center [961, 636] width 124 height 24
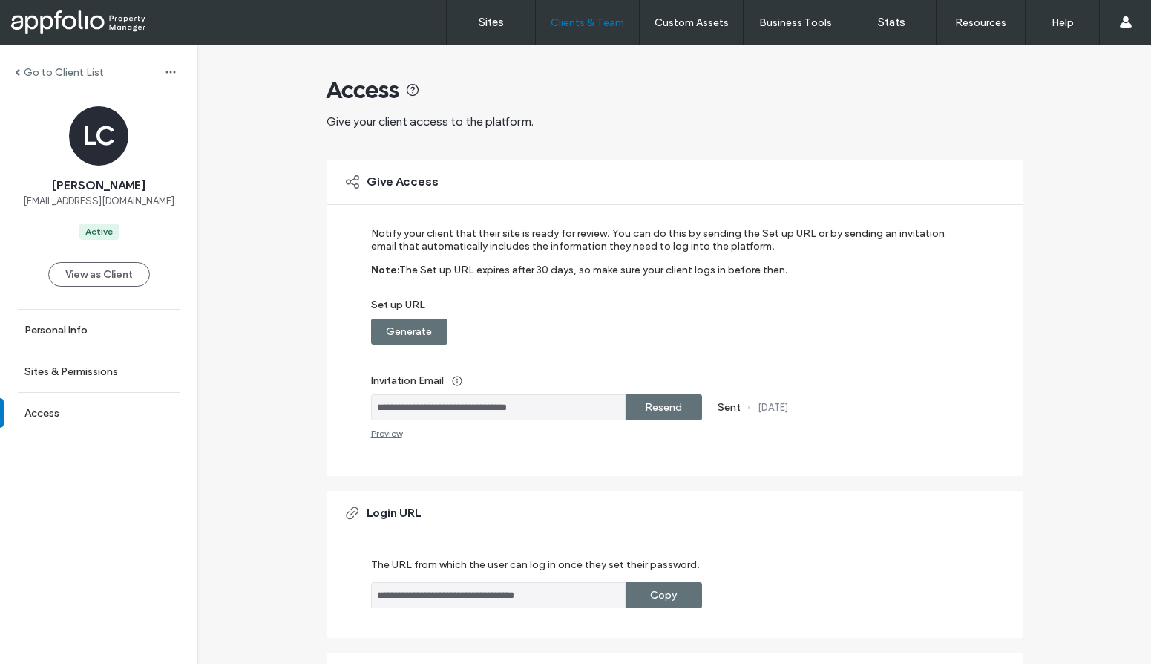
click at [634, 599] on div "Copy" at bounding box center [664, 595] width 76 height 26
